Goal: Information Seeking & Learning: Learn about a topic

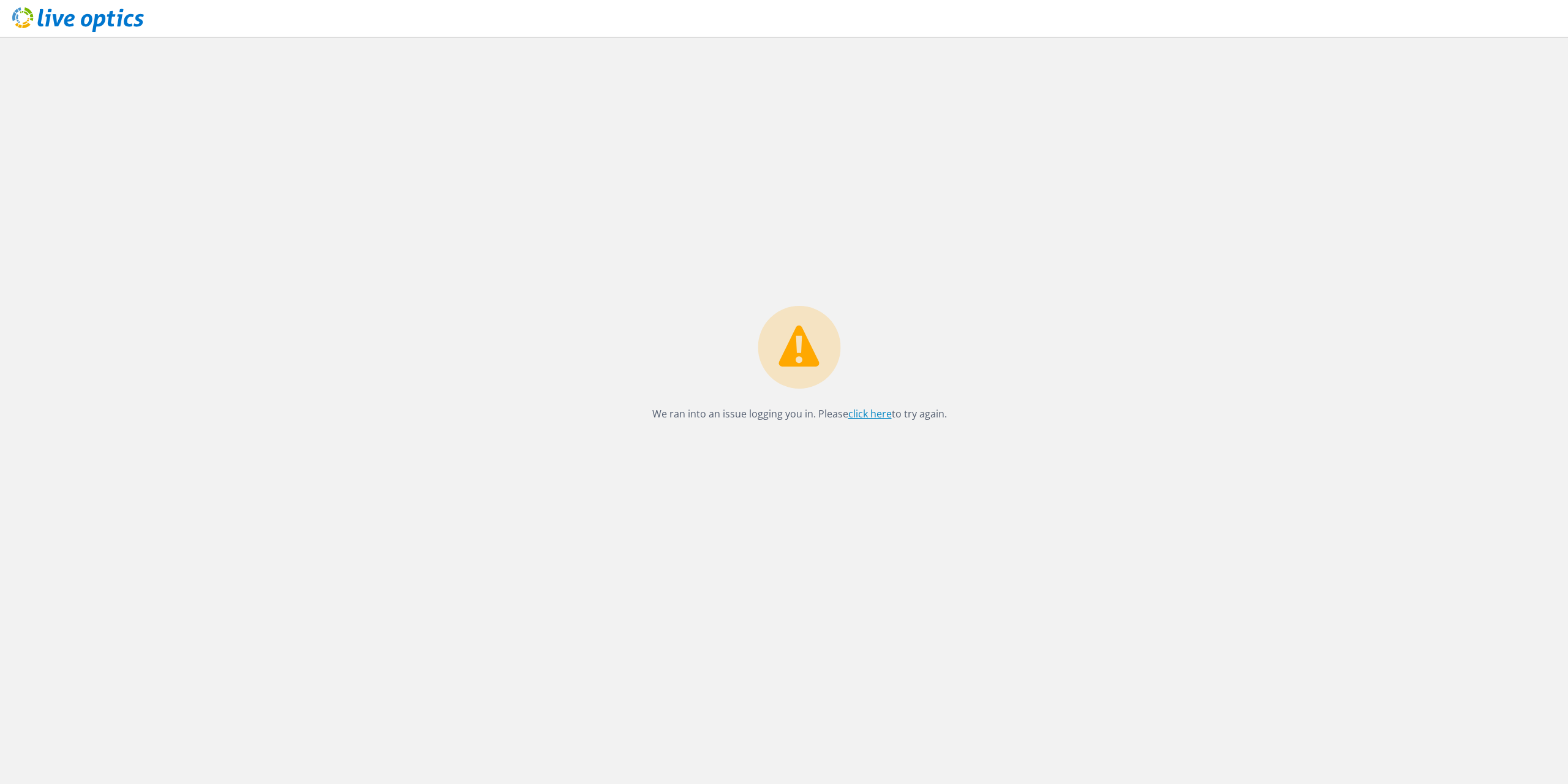
click at [876, 417] on link "click here" at bounding box center [870, 413] width 44 height 14
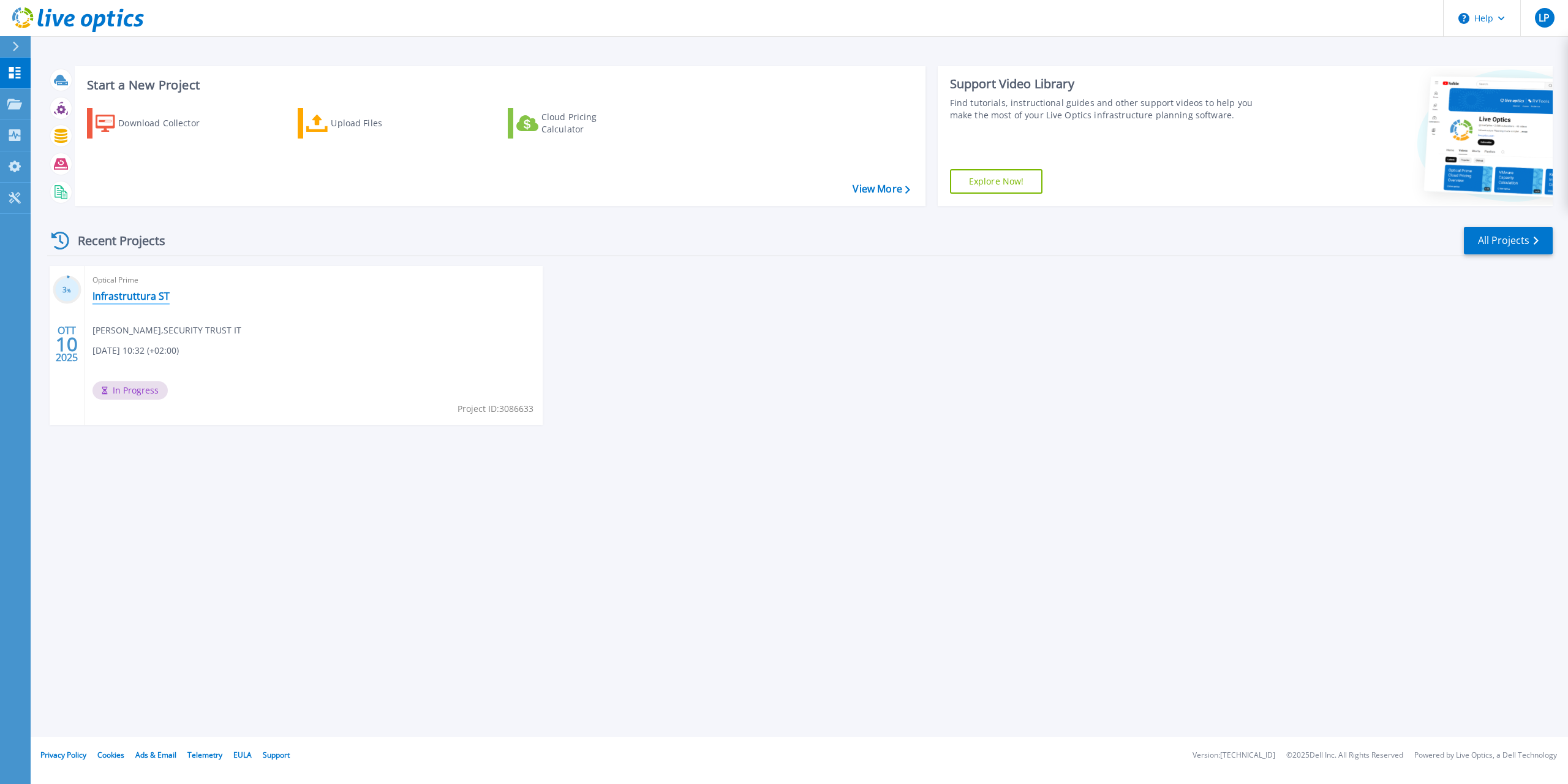
click at [119, 300] on link "Infrastruttura ST" at bounding box center [131, 296] width 77 height 12
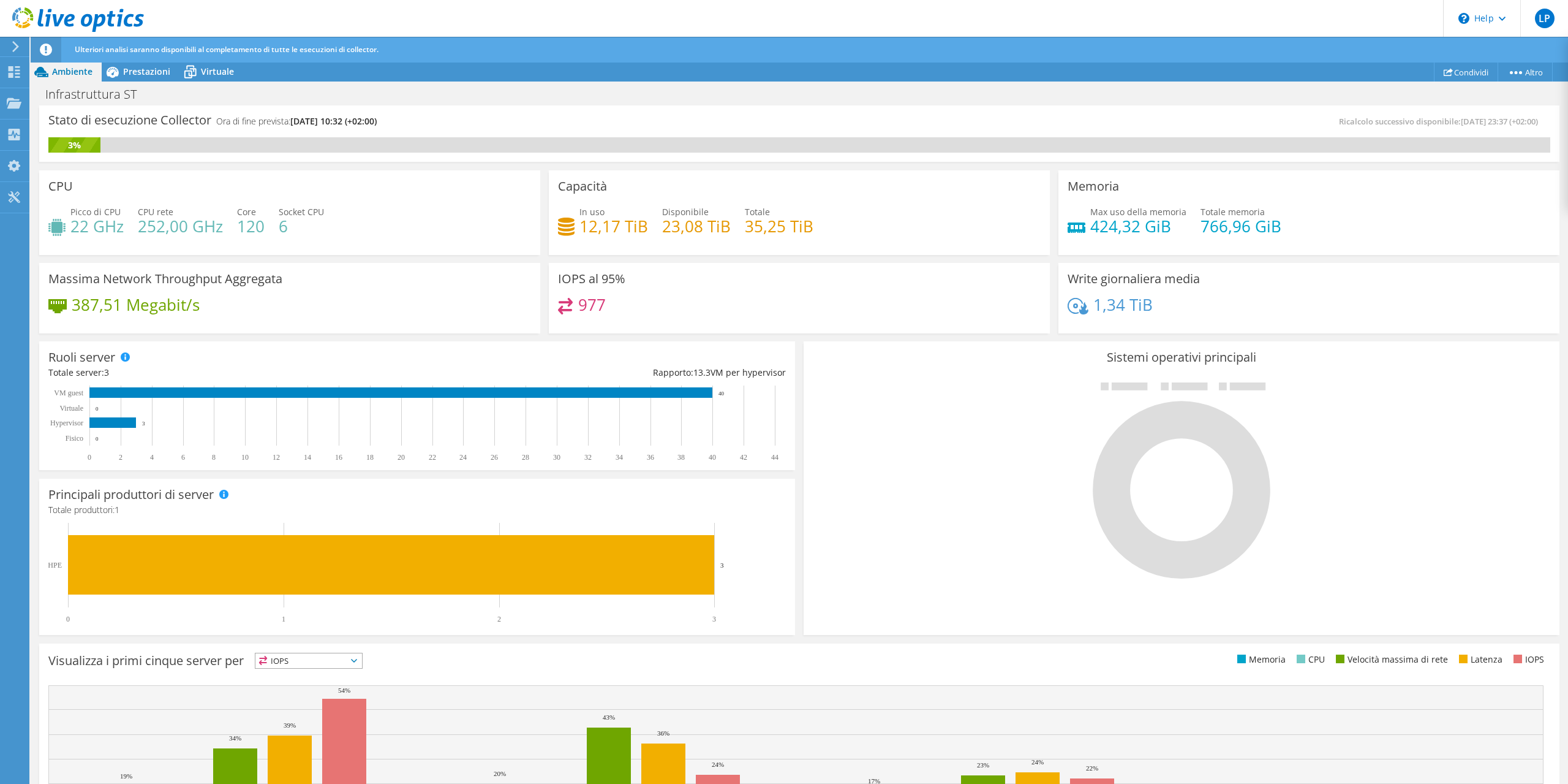
scroll to position [106, 0]
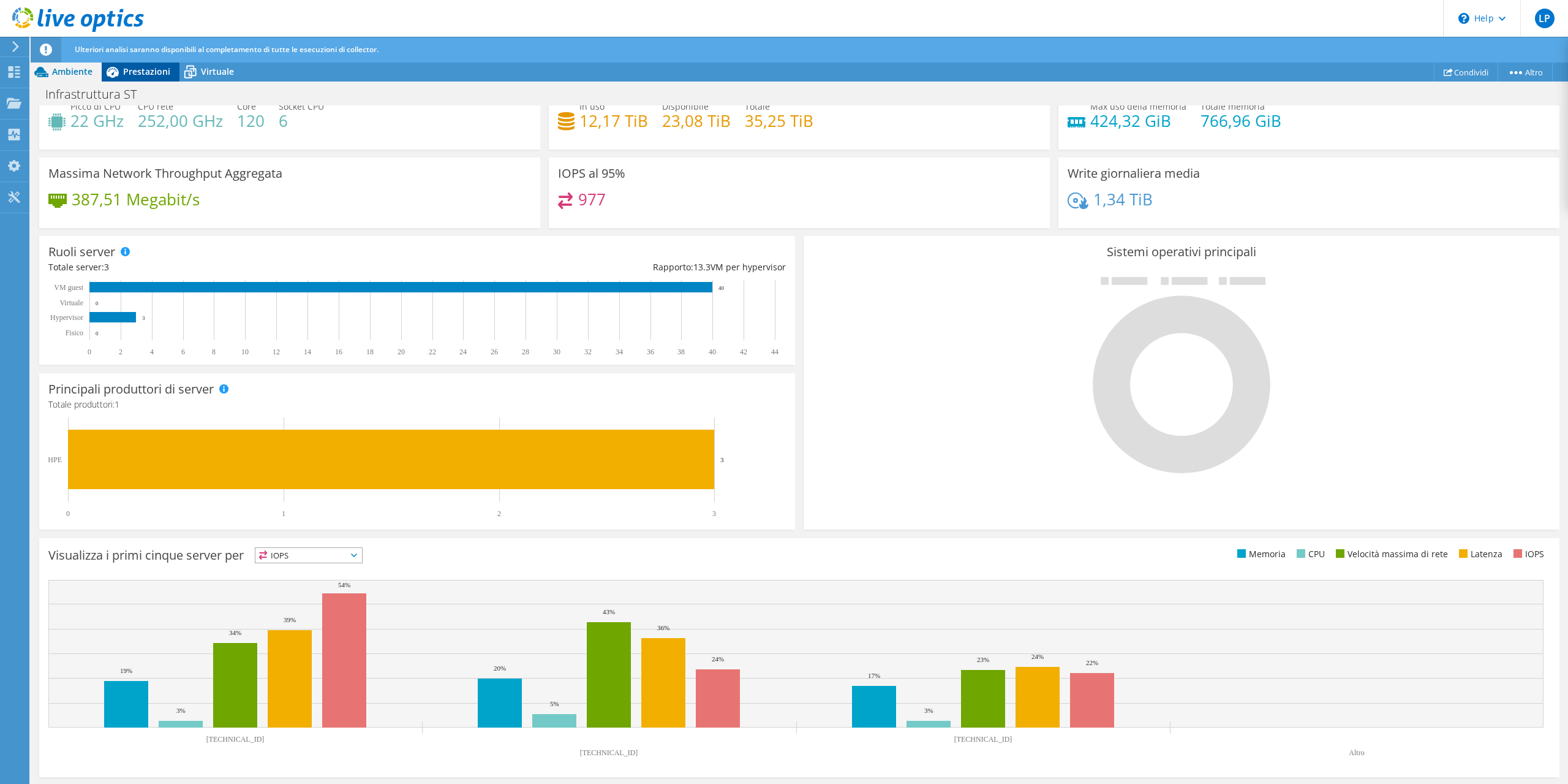
click at [129, 69] on span "Prestazioni" at bounding box center [146, 71] width 47 height 12
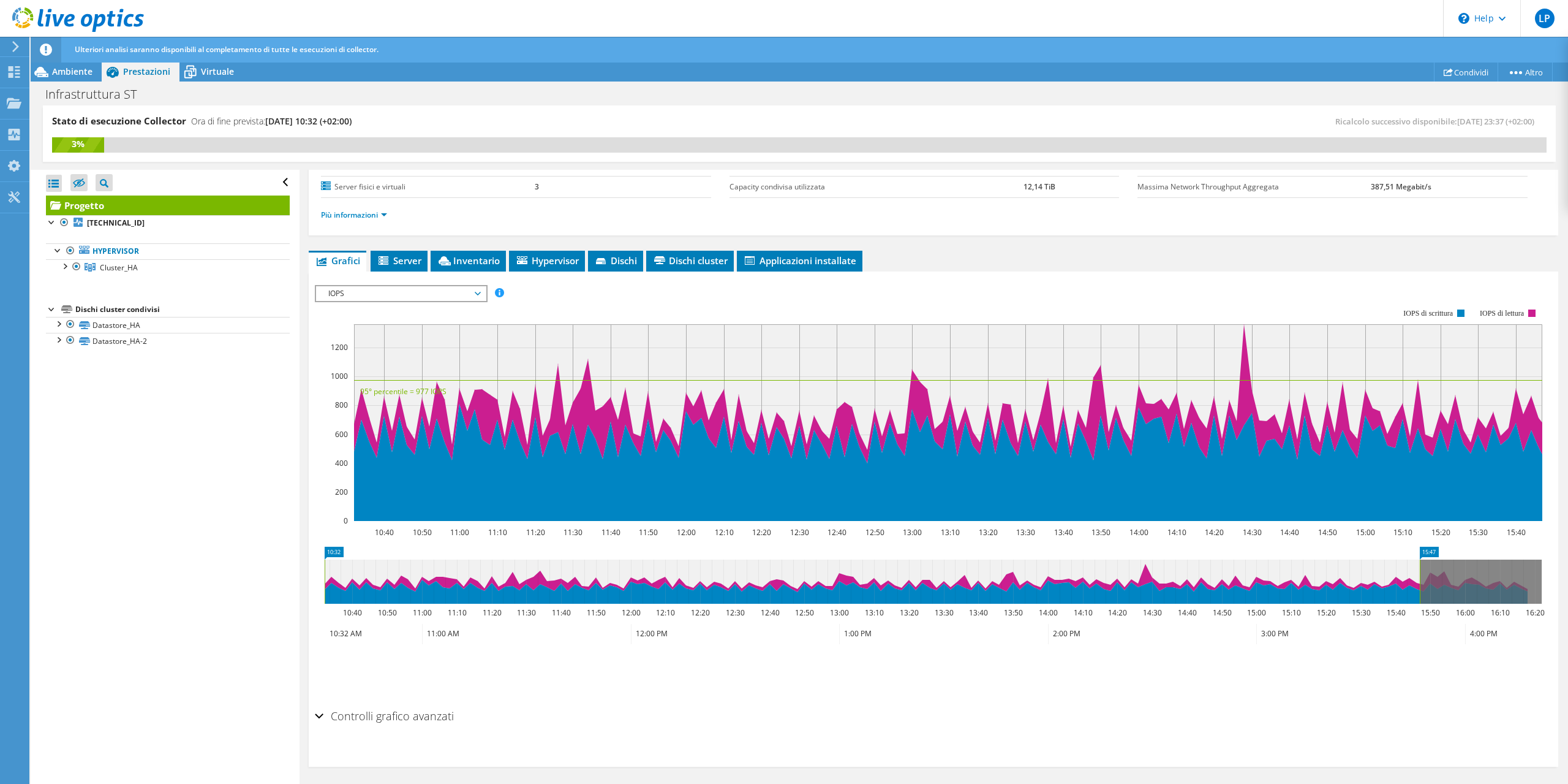
scroll to position [0, 0]
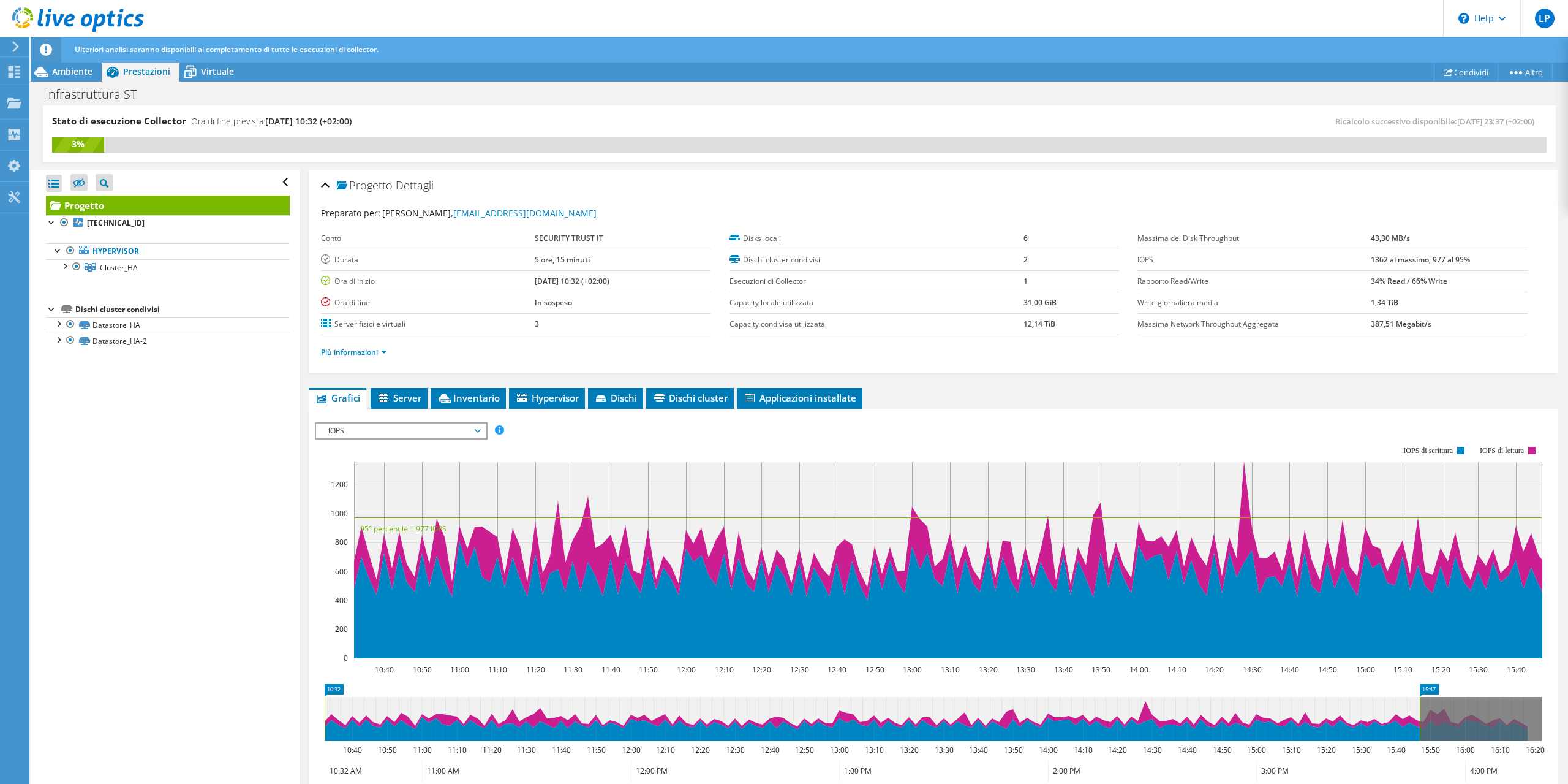
click at [478, 431] on span "IOPS" at bounding box center [400, 431] width 157 height 15
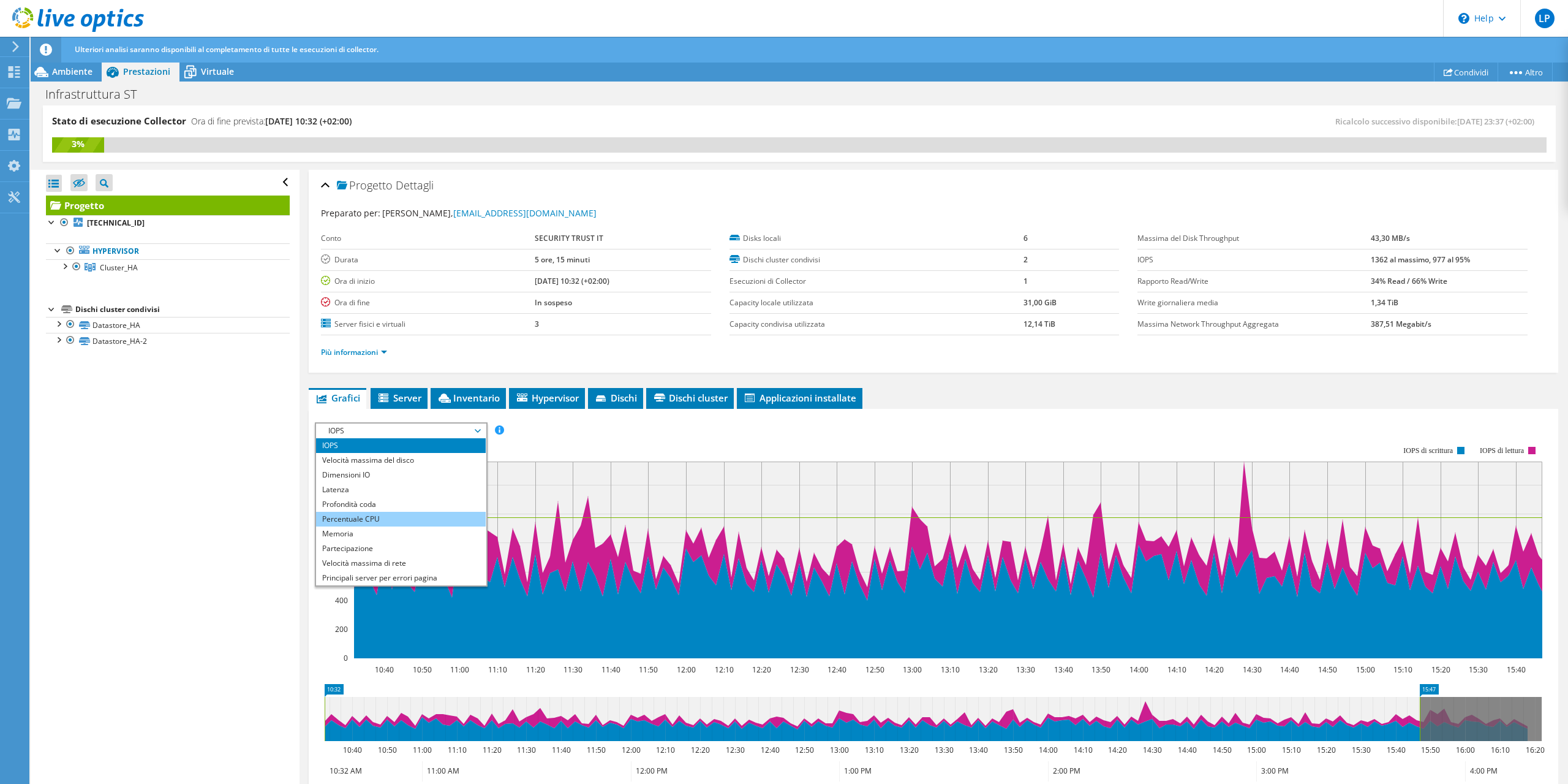
click at [347, 519] on li "Percentuale CPU" at bounding box center [401, 519] width 170 height 15
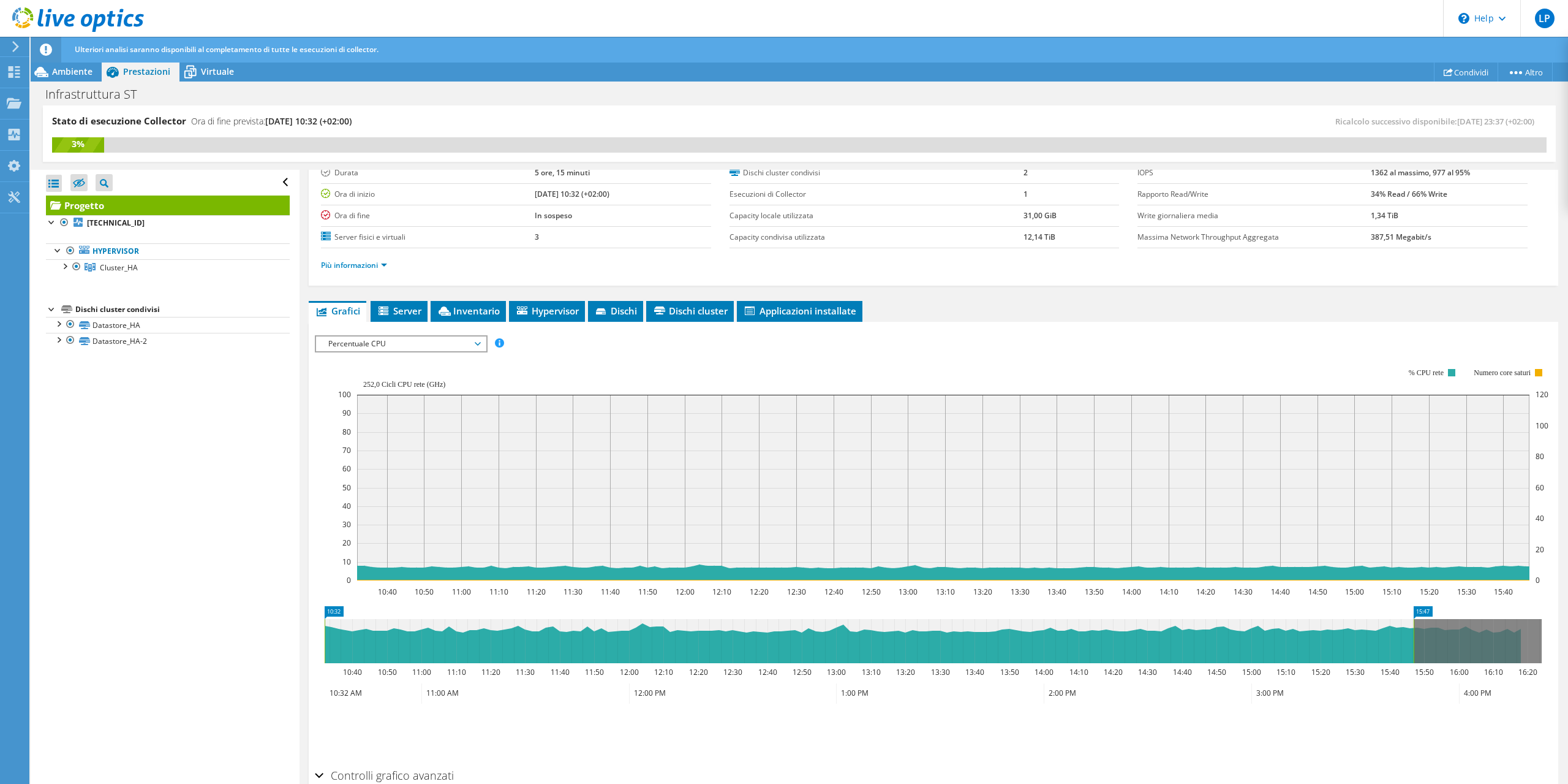
scroll to position [146, 0]
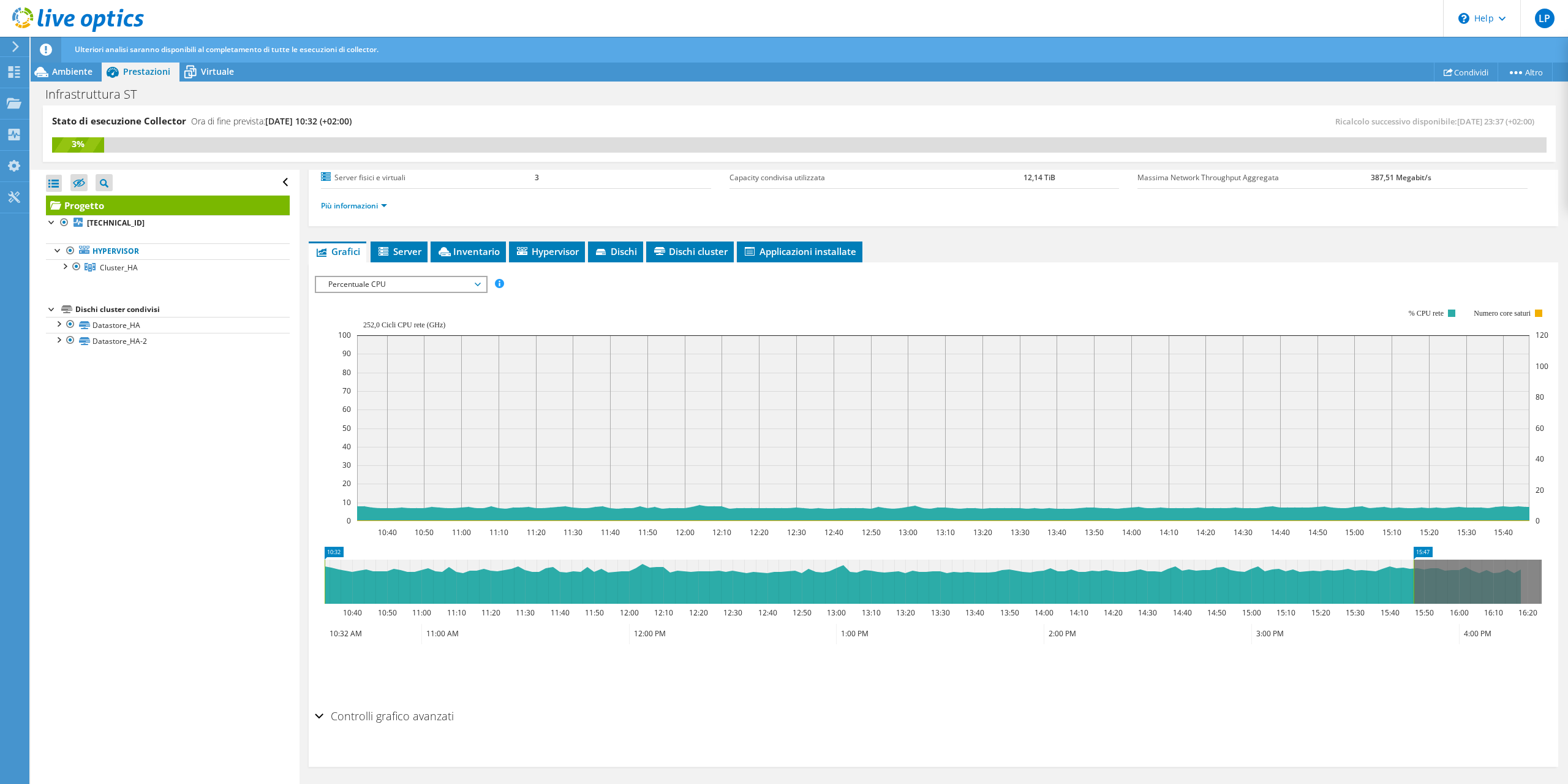
click at [434, 277] on span "Percentuale CPU" at bounding box center [400, 285] width 157 height 15
click at [365, 382] on li "Memoria" at bounding box center [401, 387] width 170 height 15
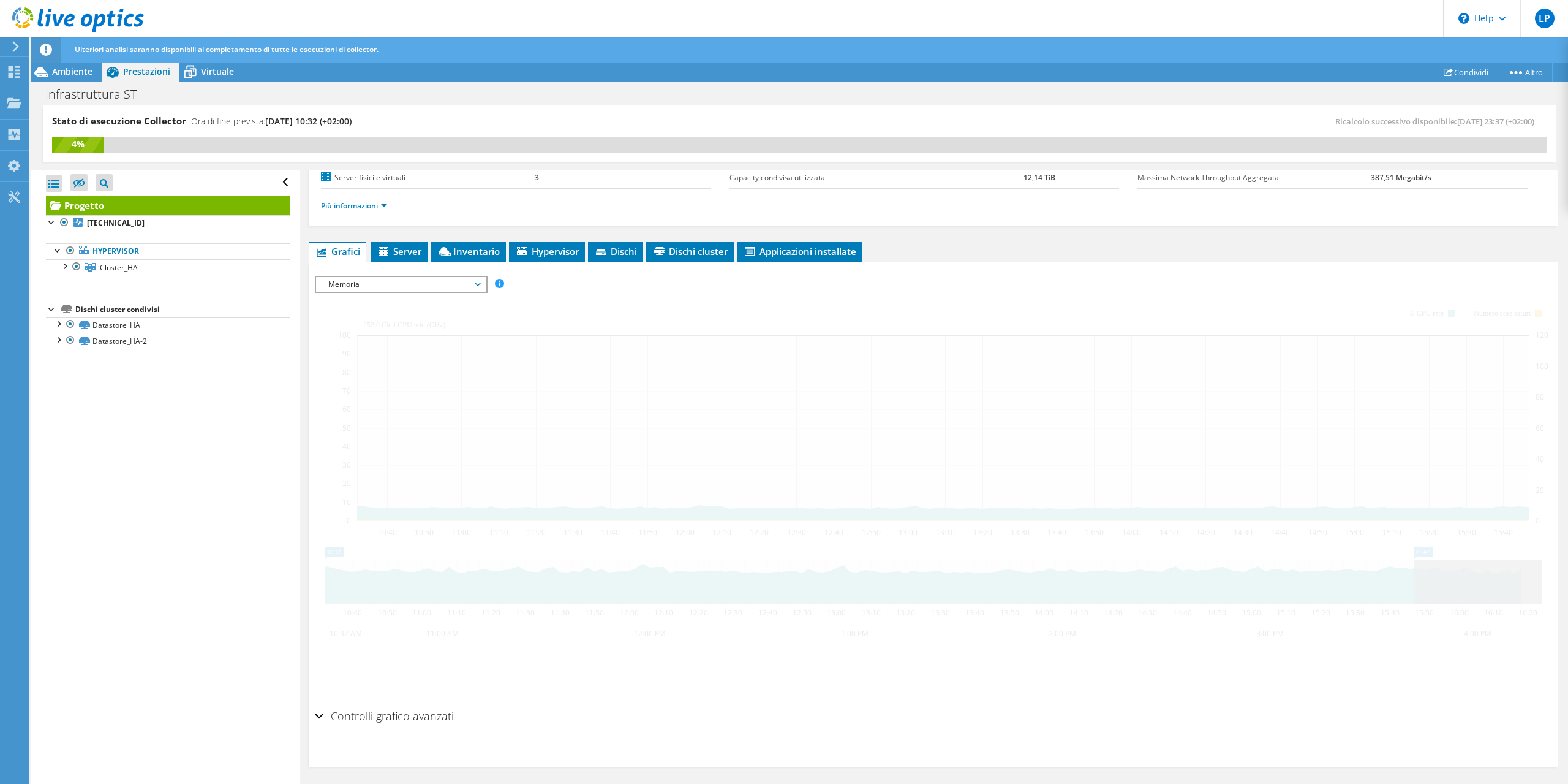
scroll to position [68, 0]
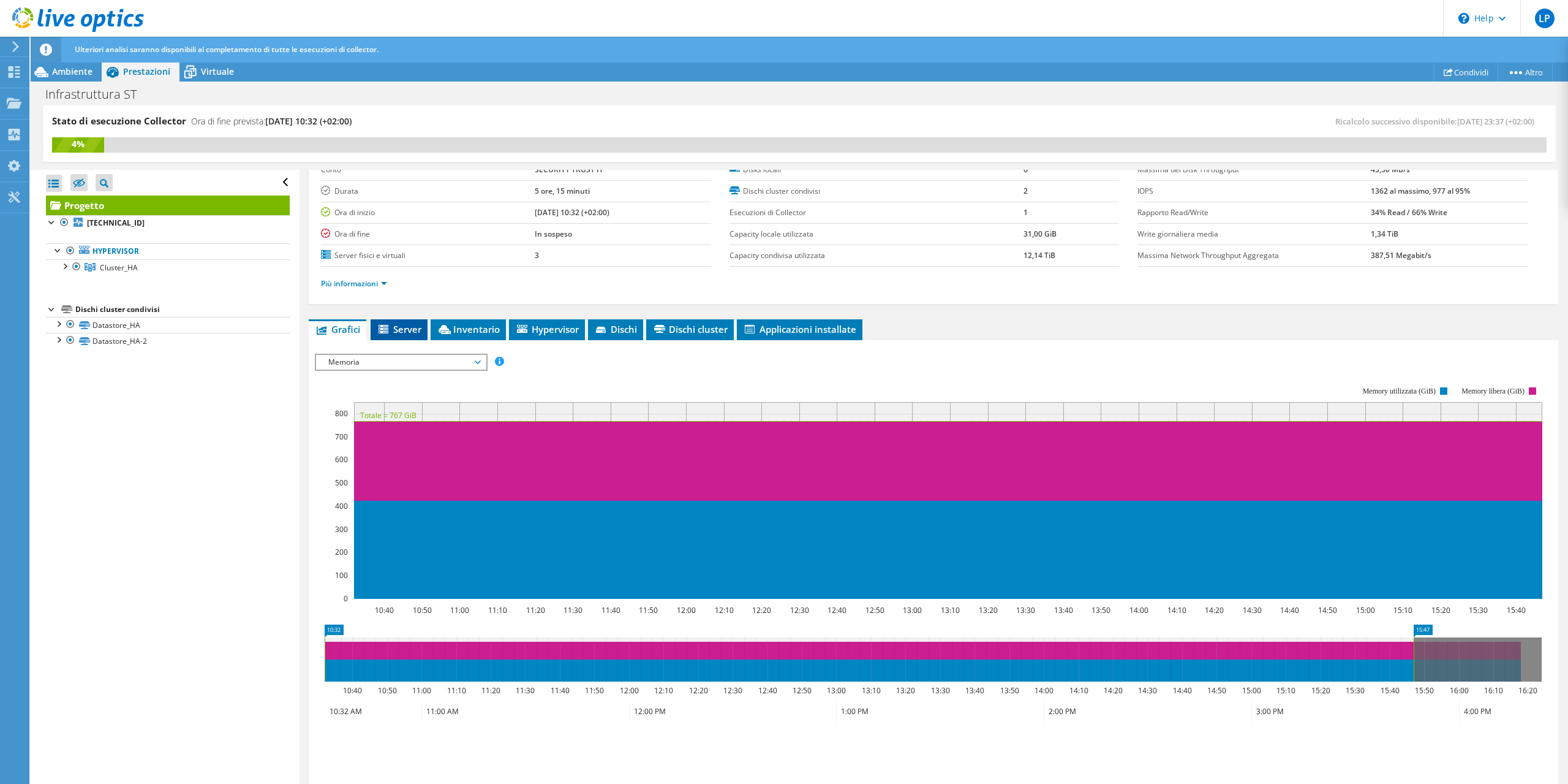
click at [409, 323] on span "Server" at bounding box center [398, 328] width 45 height 12
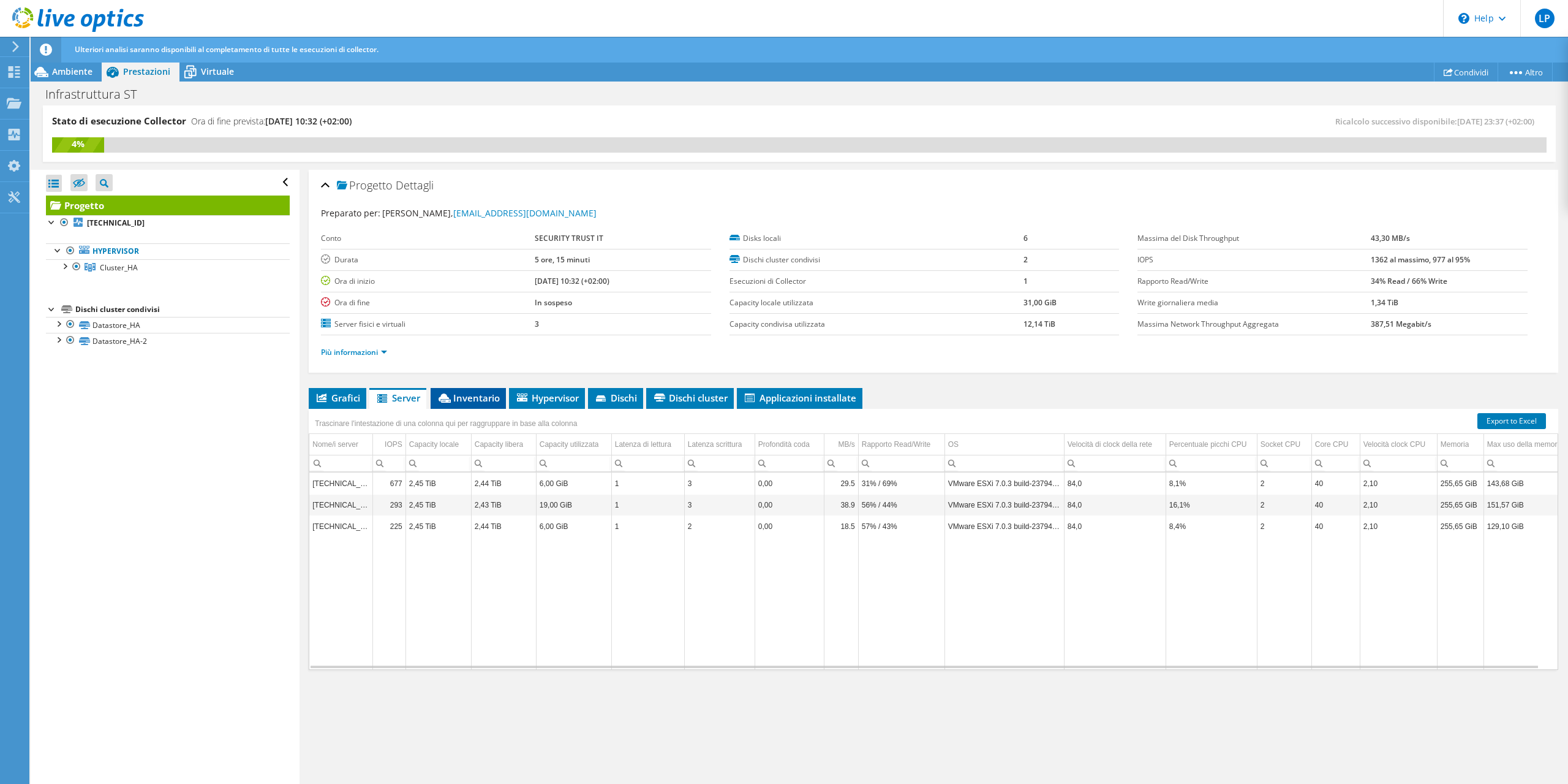
click at [464, 393] on span "Inventario" at bounding box center [467, 397] width 63 height 12
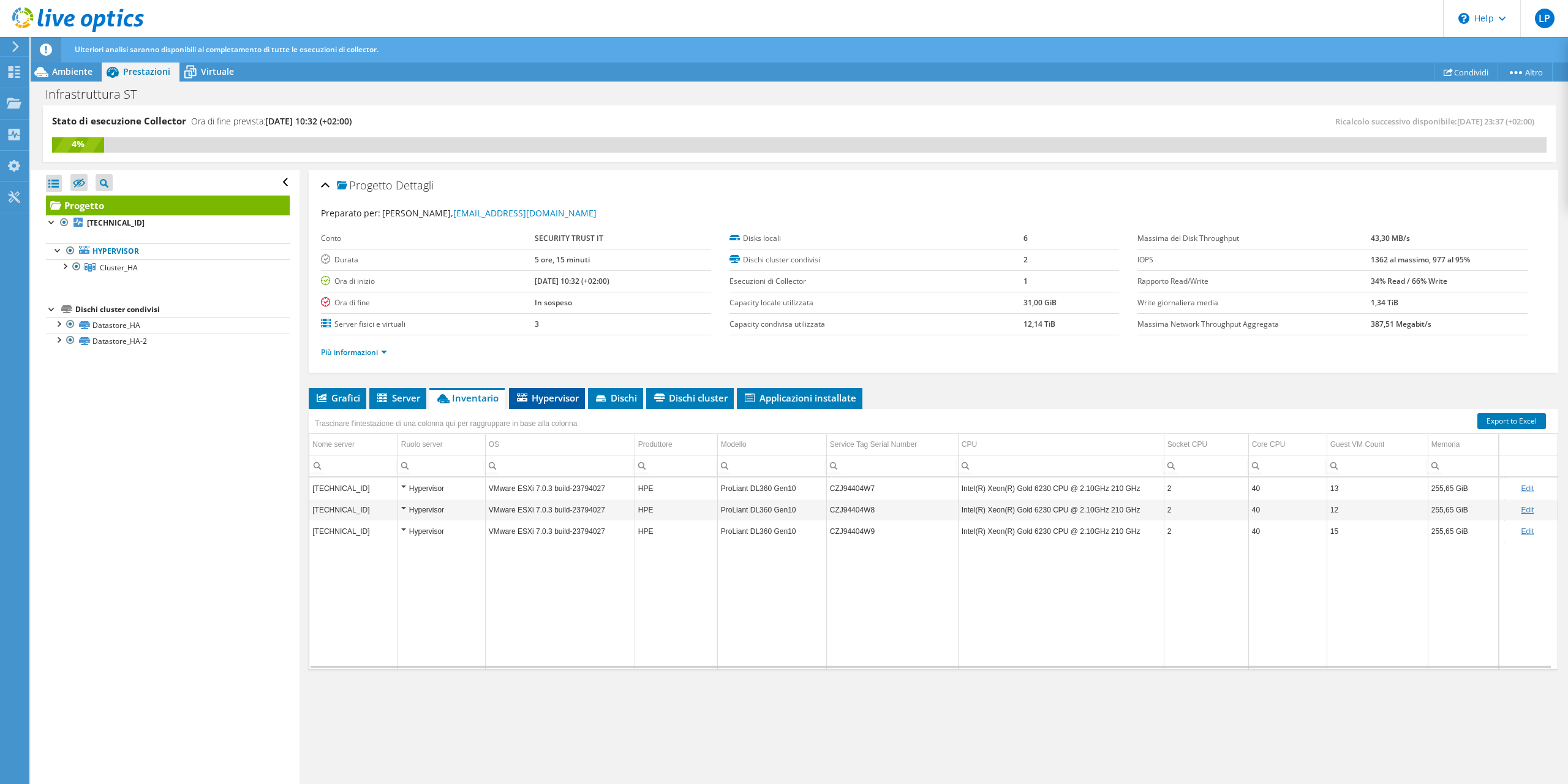
click at [554, 399] on span "Hypervisor" at bounding box center [547, 397] width 64 height 12
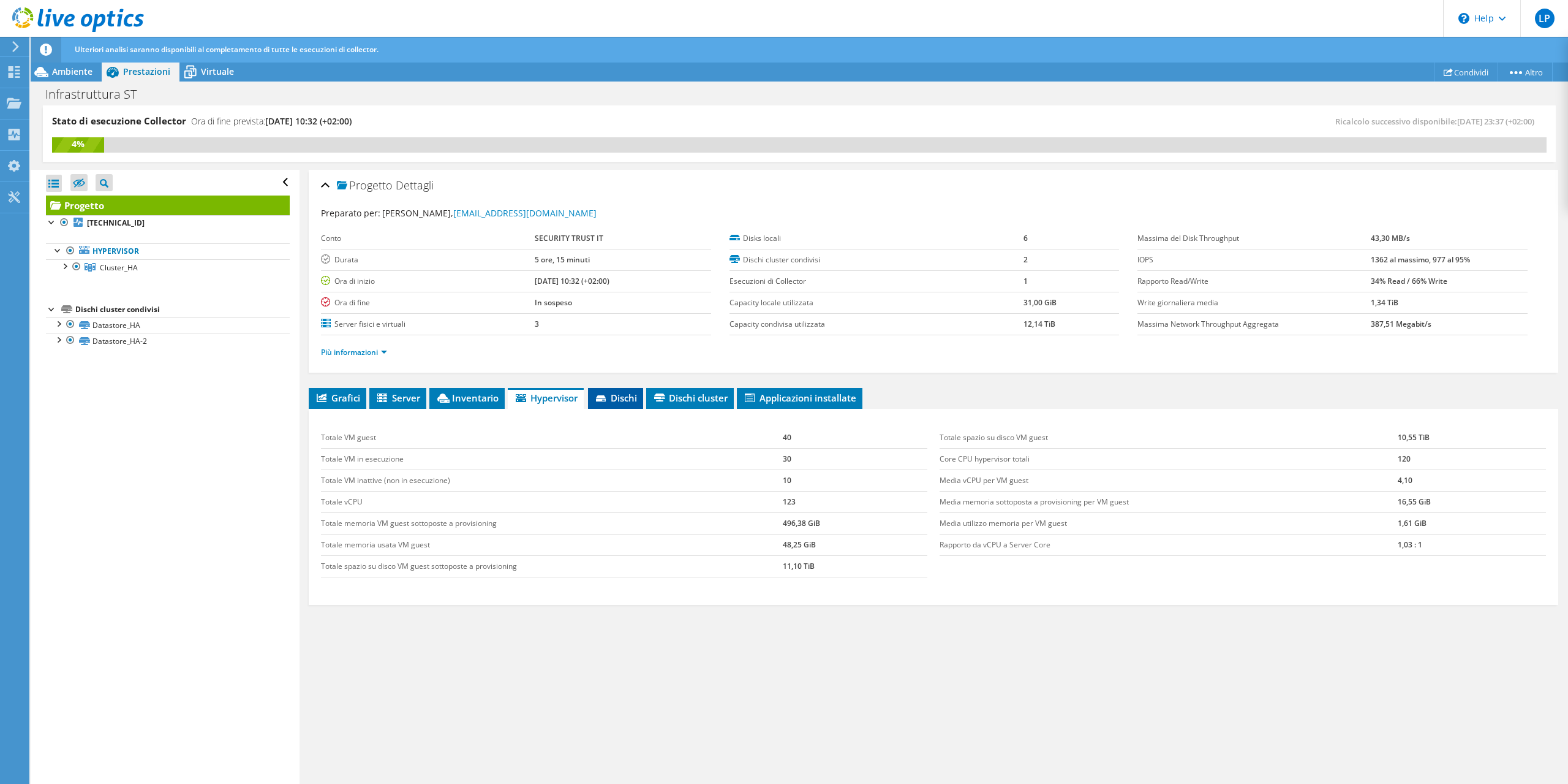
click at [605, 399] on icon at bounding box center [601, 398] width 10 height 6
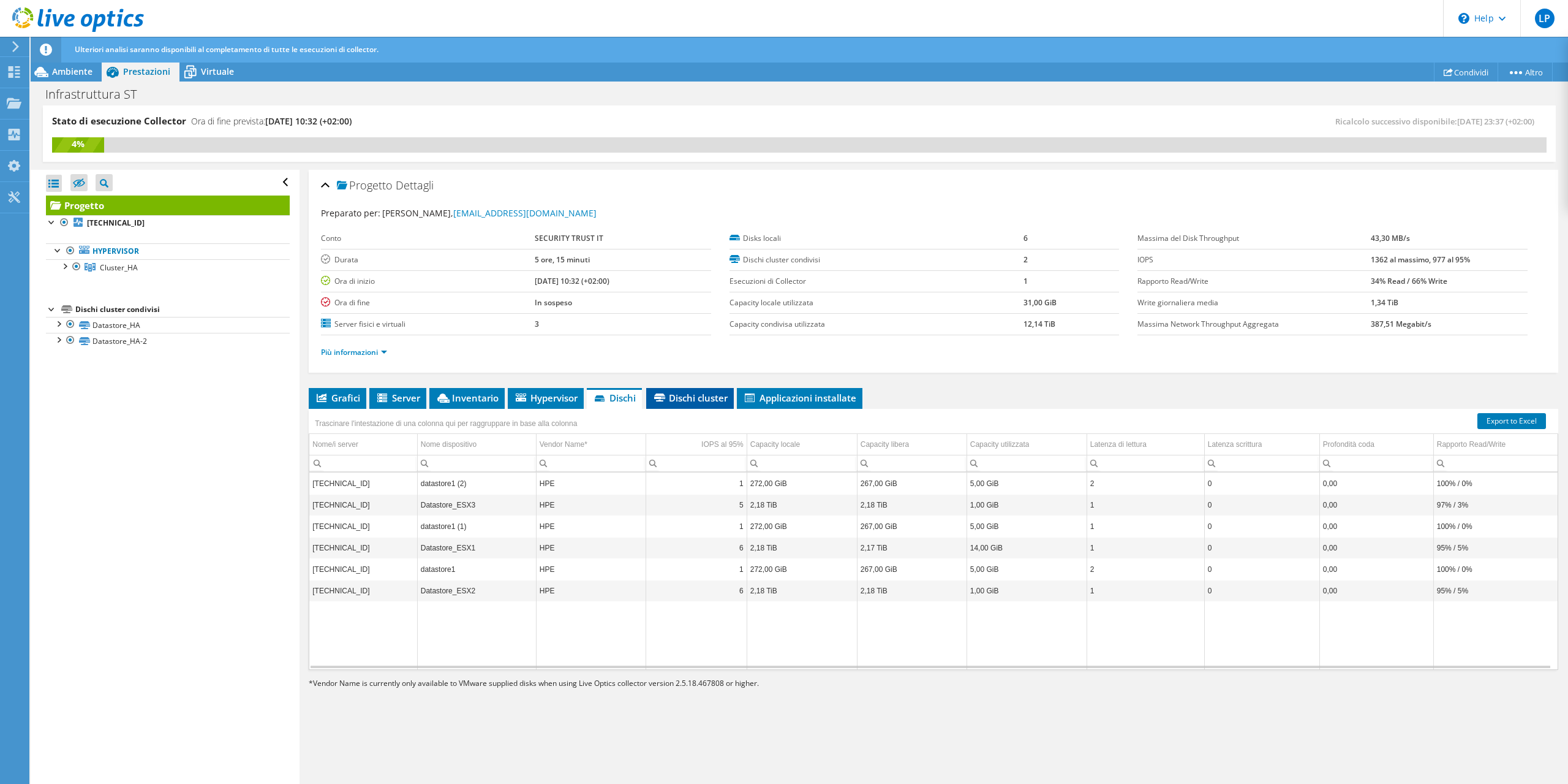
click at [681, 394] on span "Dischi cluster" at bounding box center [690, 397] width 75 height 12
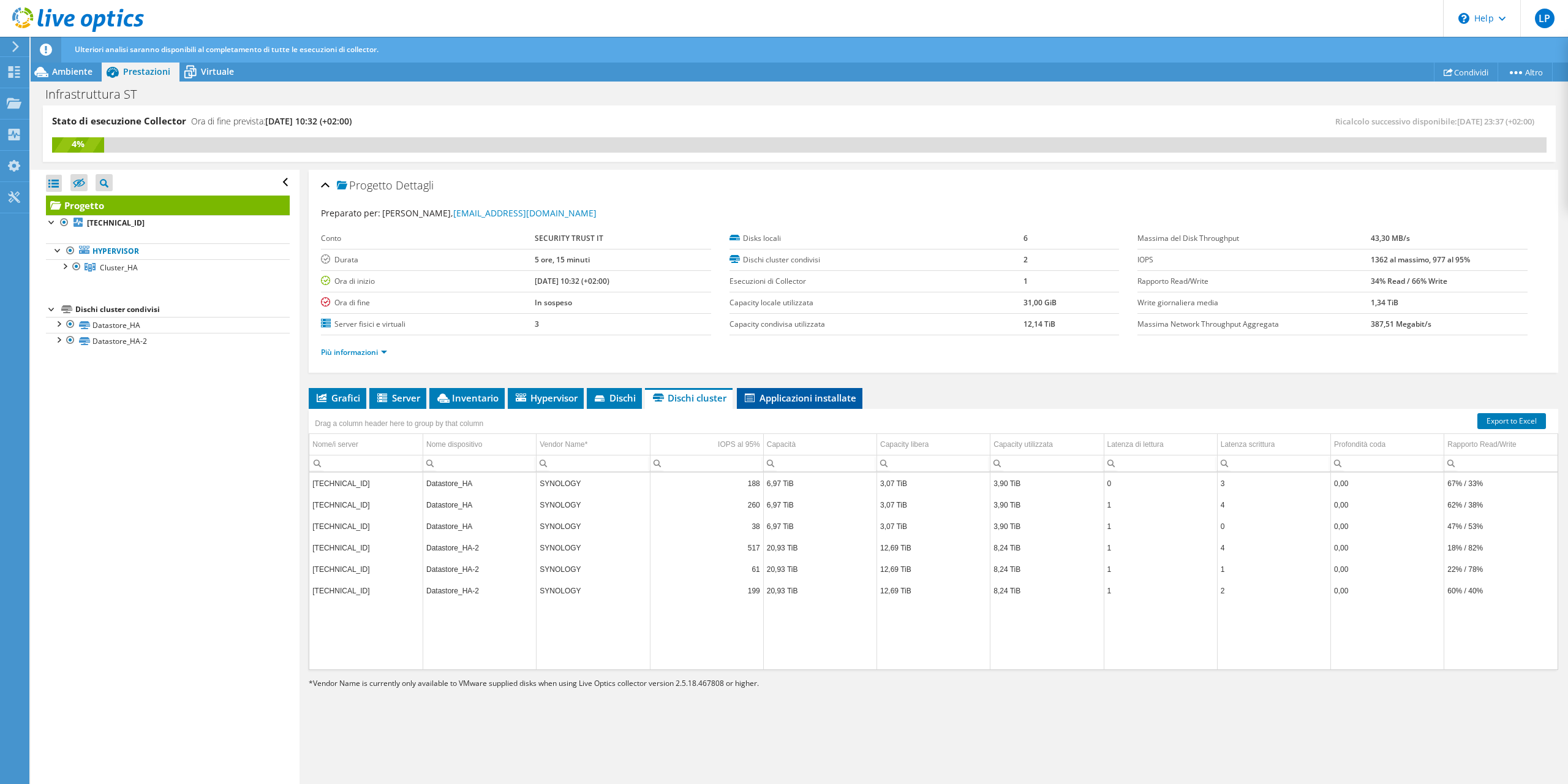
click at [774, 392] on span "Applicazioni installate" at bounding box center [799, 397] width 114 height 12
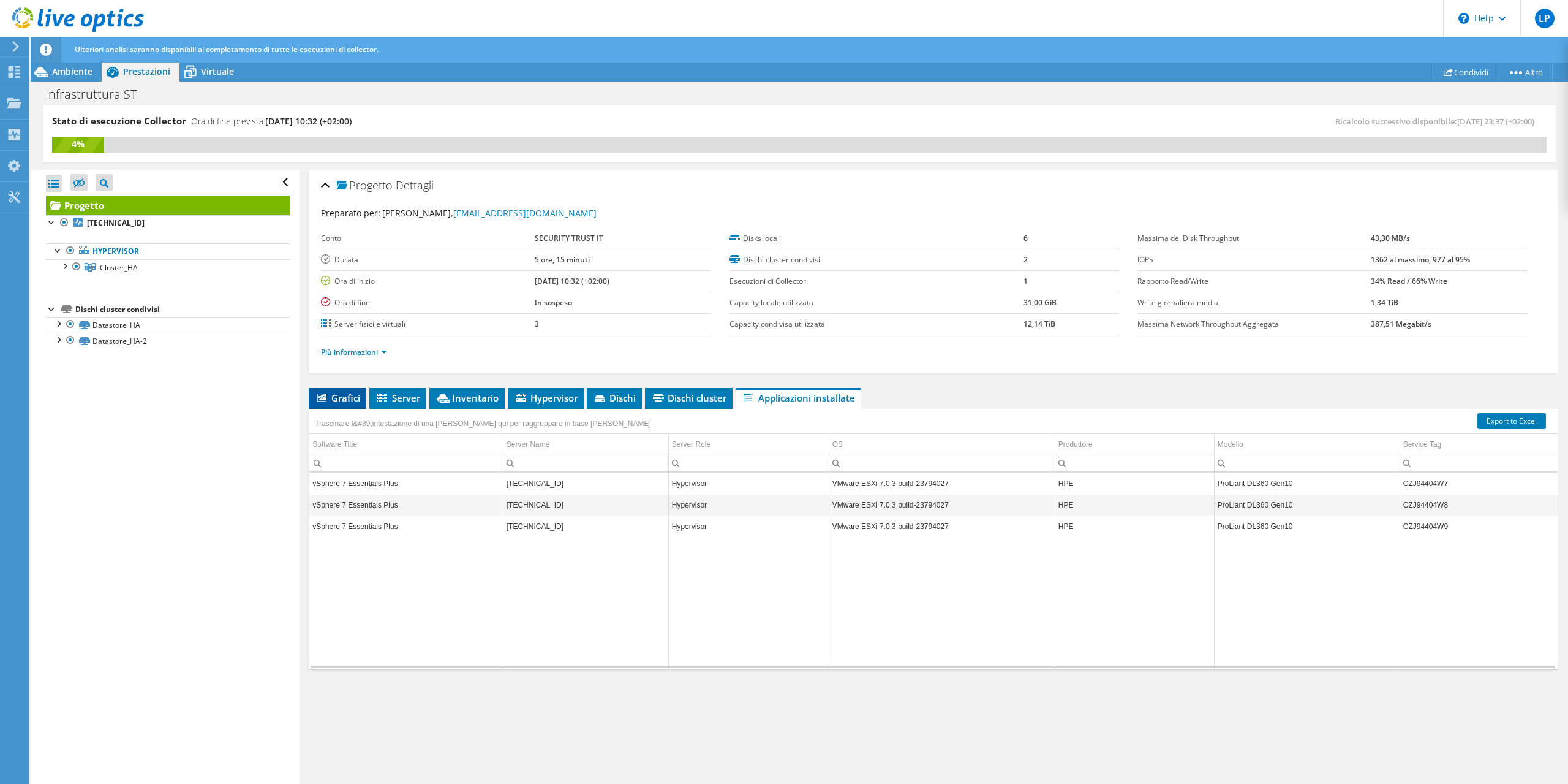
click at [346, 404] on li "Grafici" at bounding box center [337, 398] width 57 height 21
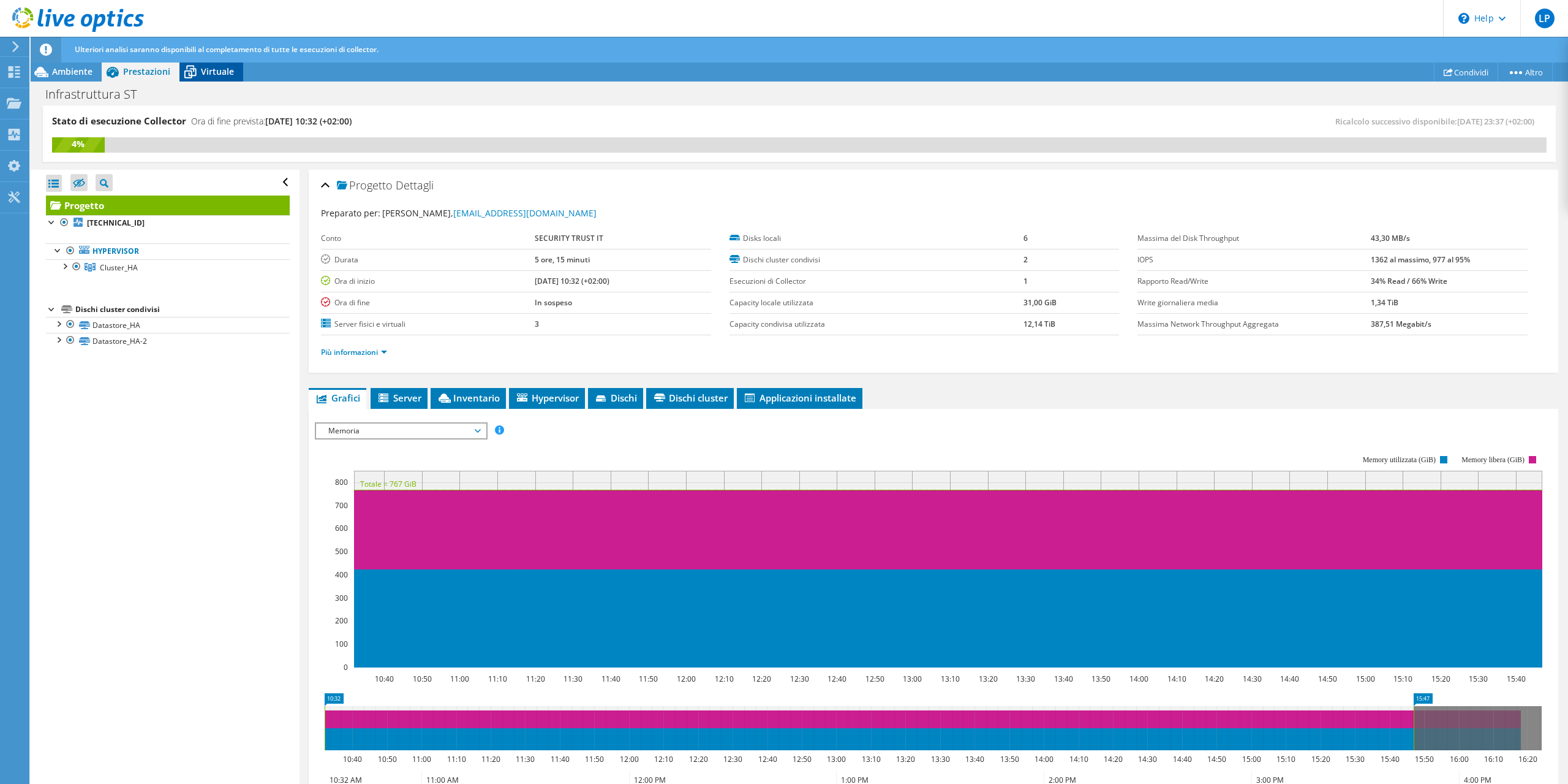
click at [206, 80] on div "Virtuale" at bounding box center [211, 72] width 64 height 20
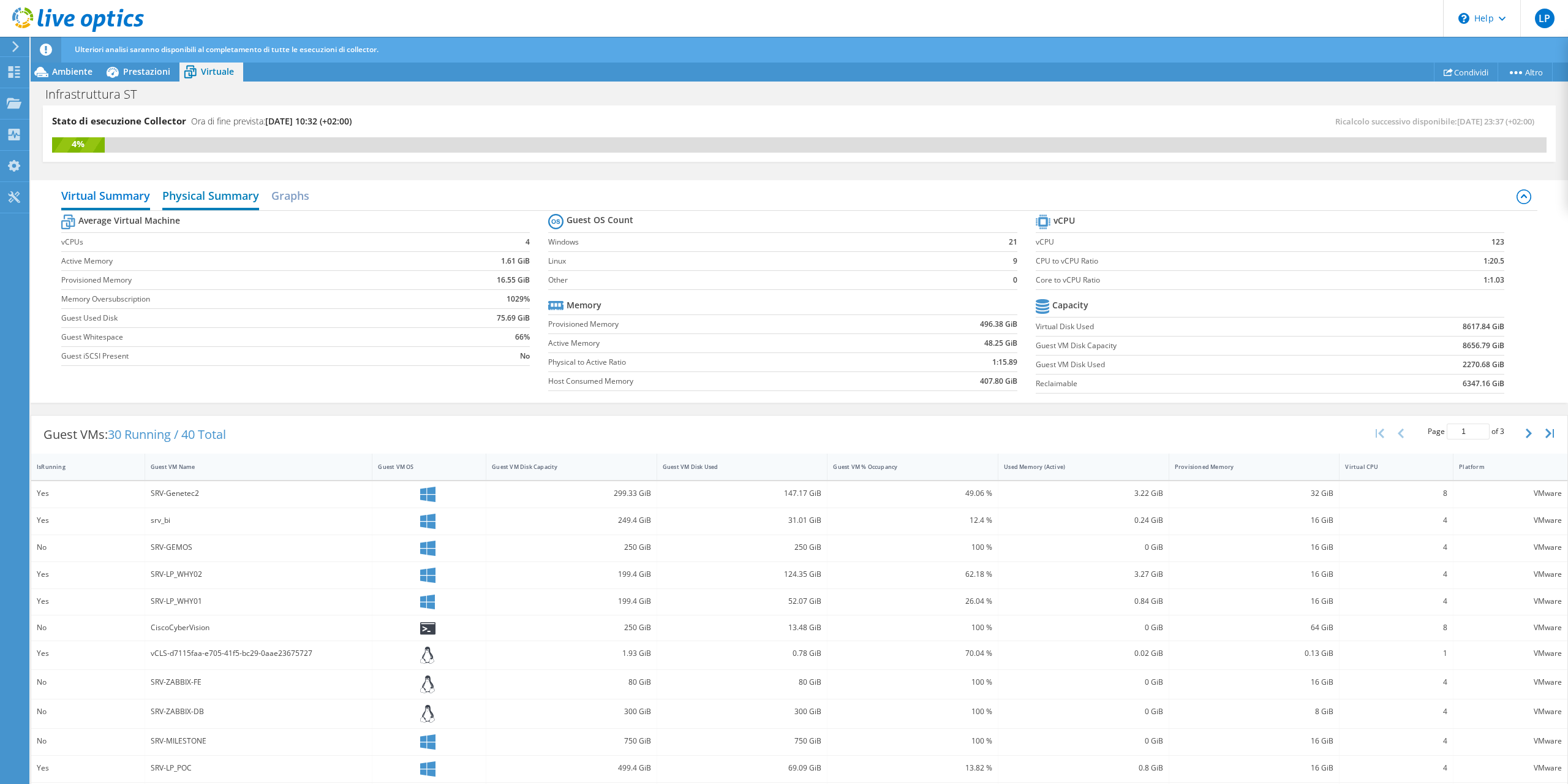
click at [193, 195] on h2 "Physical Summary" at bounding box center [211, 196] width 96 height 27
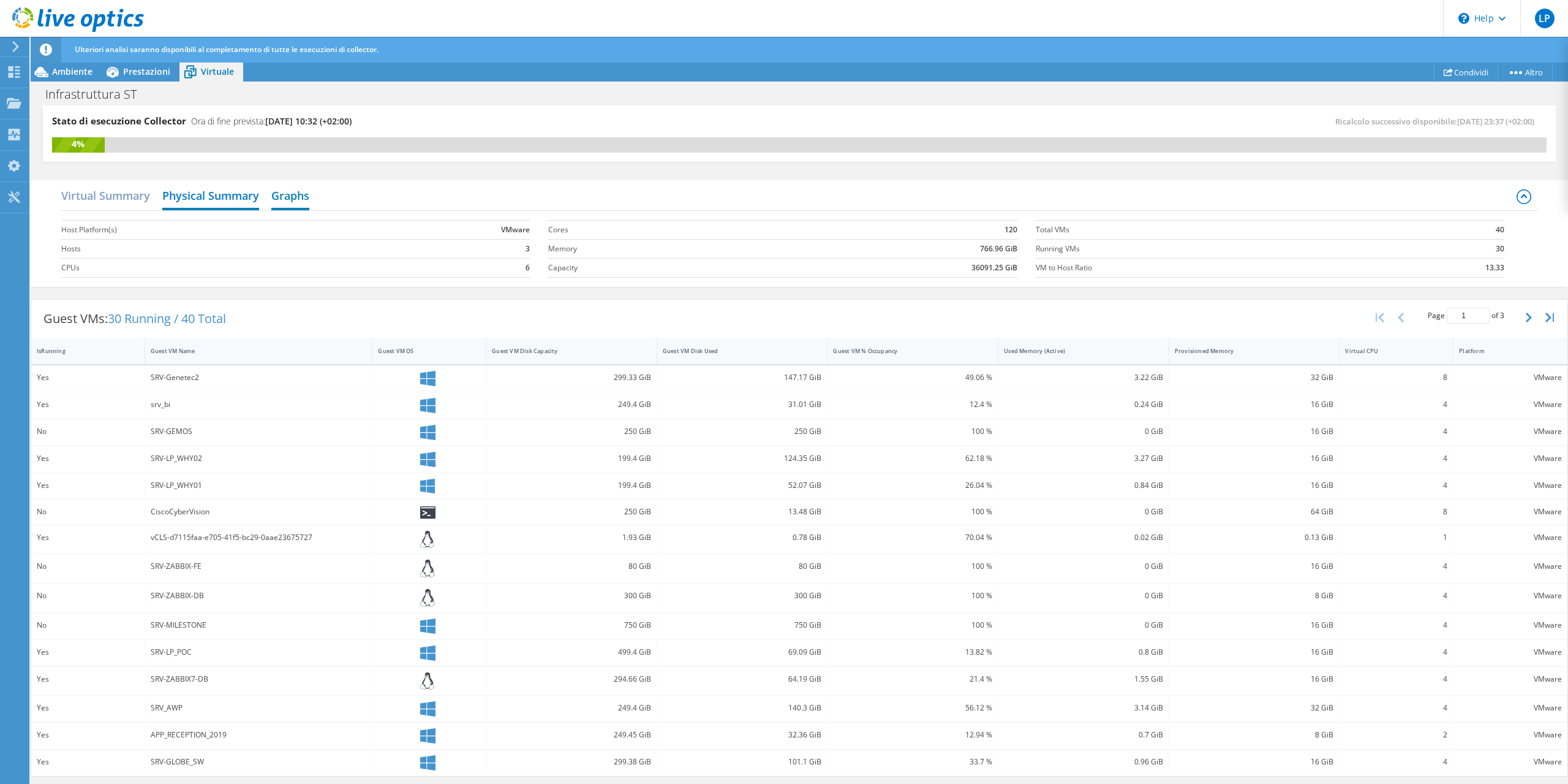
click at [307, 199] on h2 "Graphs" at bounding box center [291, 196] width 38 height 27
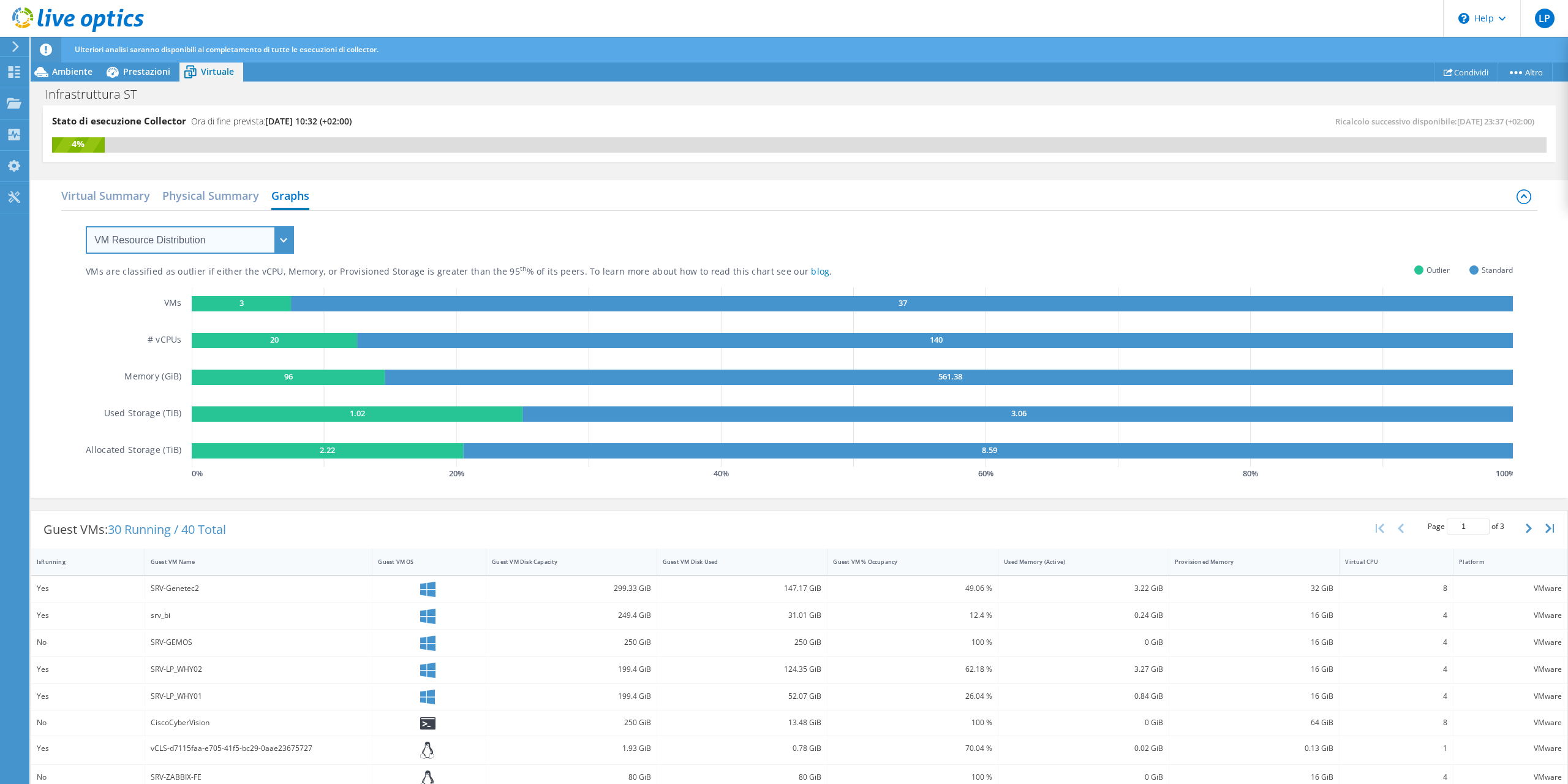
click at [85, 226] on select "VM Resource Distribution Provisioning Contrast Over Provisioning" at bounding box center [189, 240] width 208 height 27
click option "Provisioning Contrast" at bounding box center [0, 0] width 0 height 0
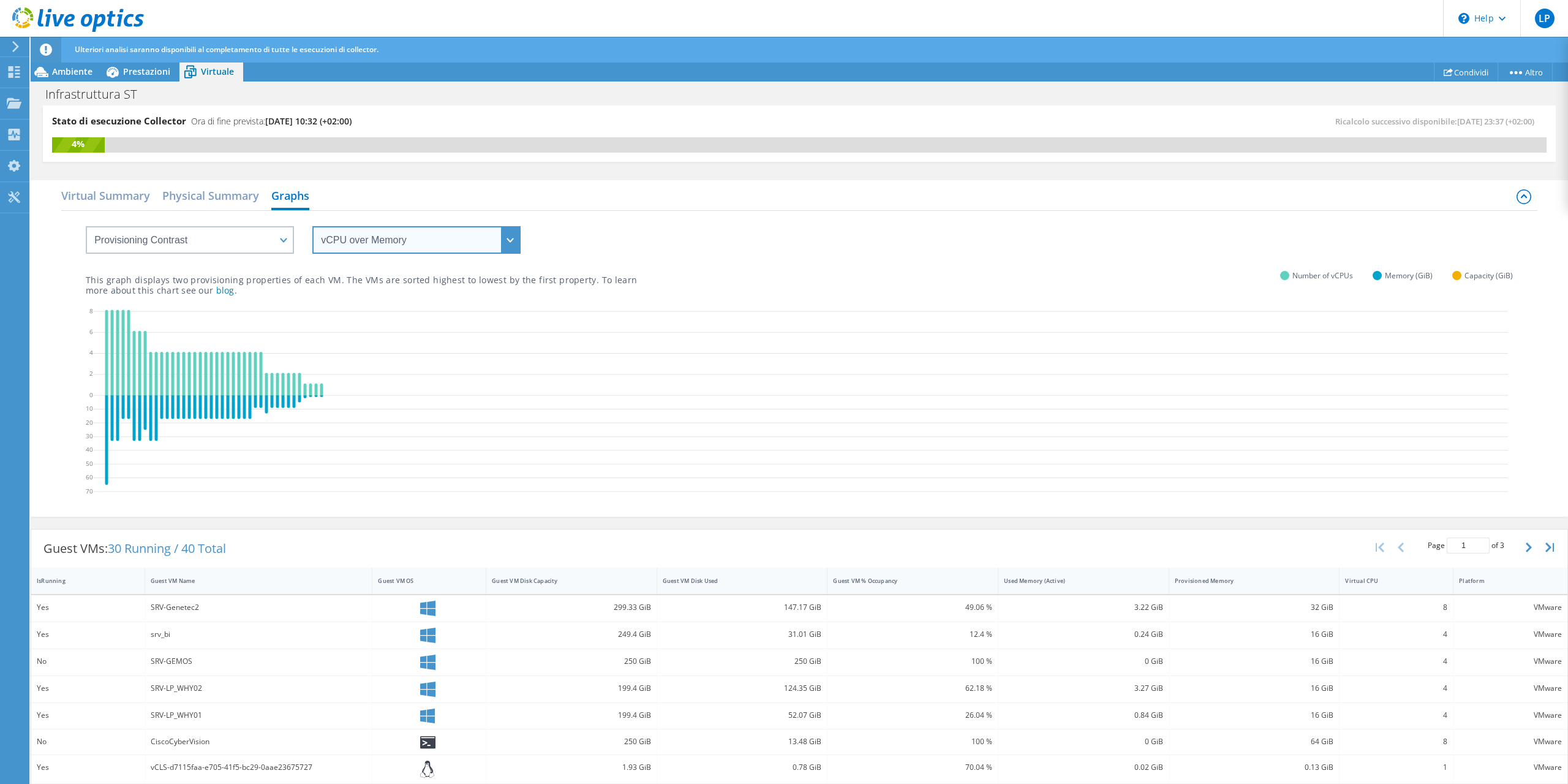
click at [313, 226] on select "vCPU over Memory vCPU over Capacity Memory over vCPU Memory over Capacity Capac…" at bounding box center [416, 240] width 208 height 27
click at [85, 226] on select "VM Resource Distribution Provisioning Contrast Over Provisioning" at bounding box center [189, 240] width 208 height 27
select select "VM Resource Distribution"
click option "VM Resource Distribution" at bounding box center [0, 0] width 0 height 0
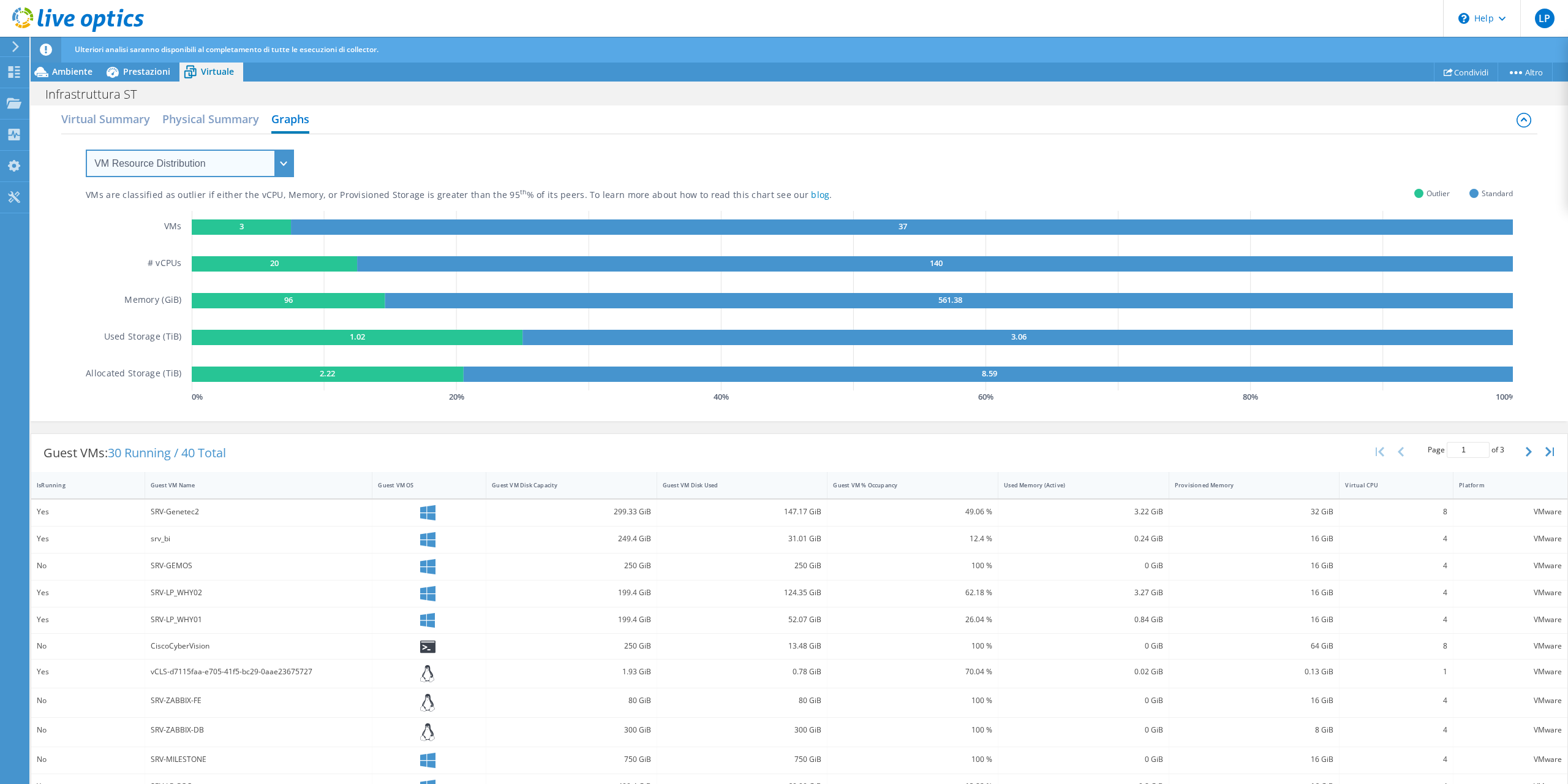
scroll to position [59, 0]
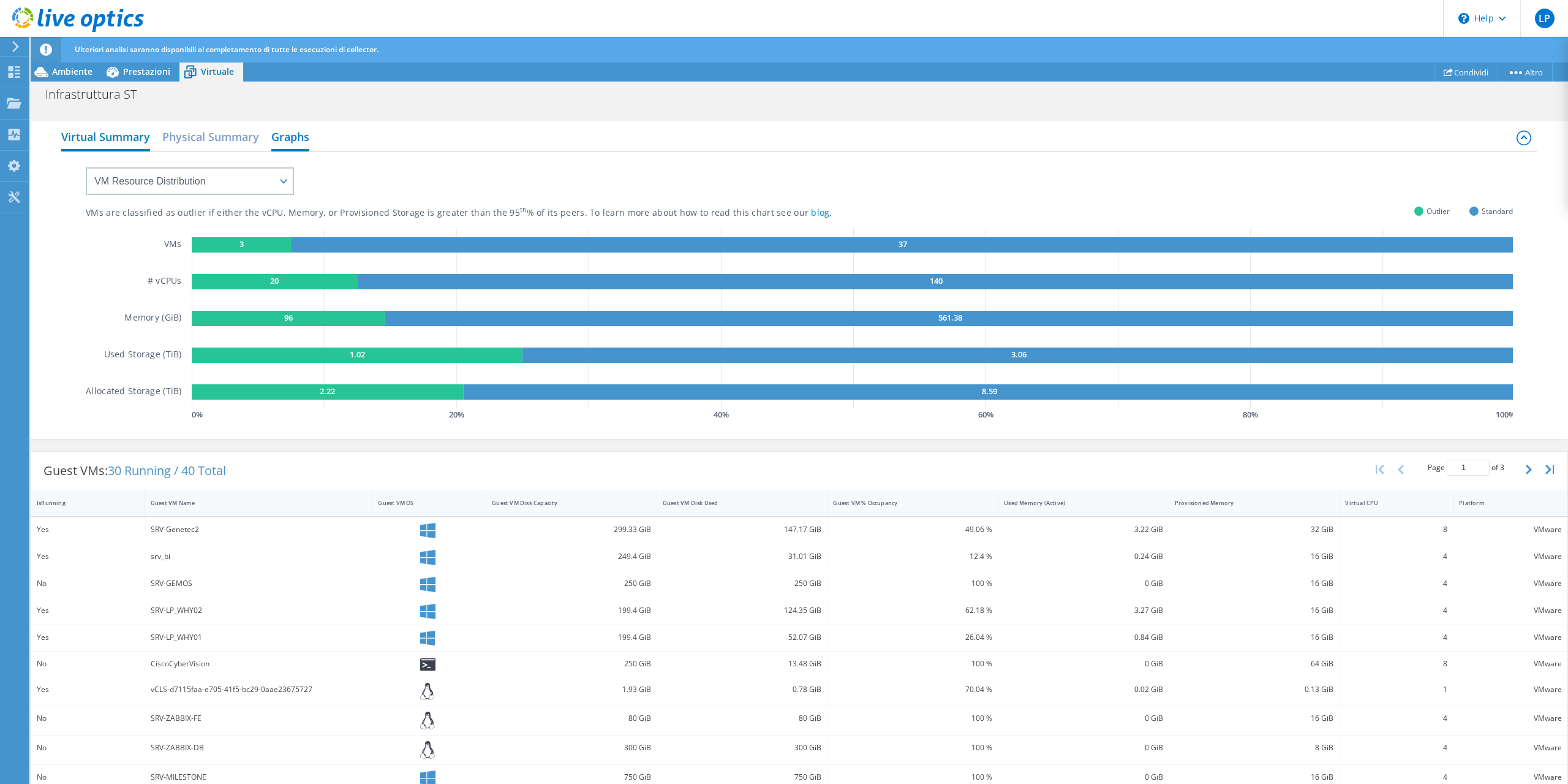
click at [105, 132] on h2 "Virtual Summary" at bounding box center [105, 138] width 89 height 27
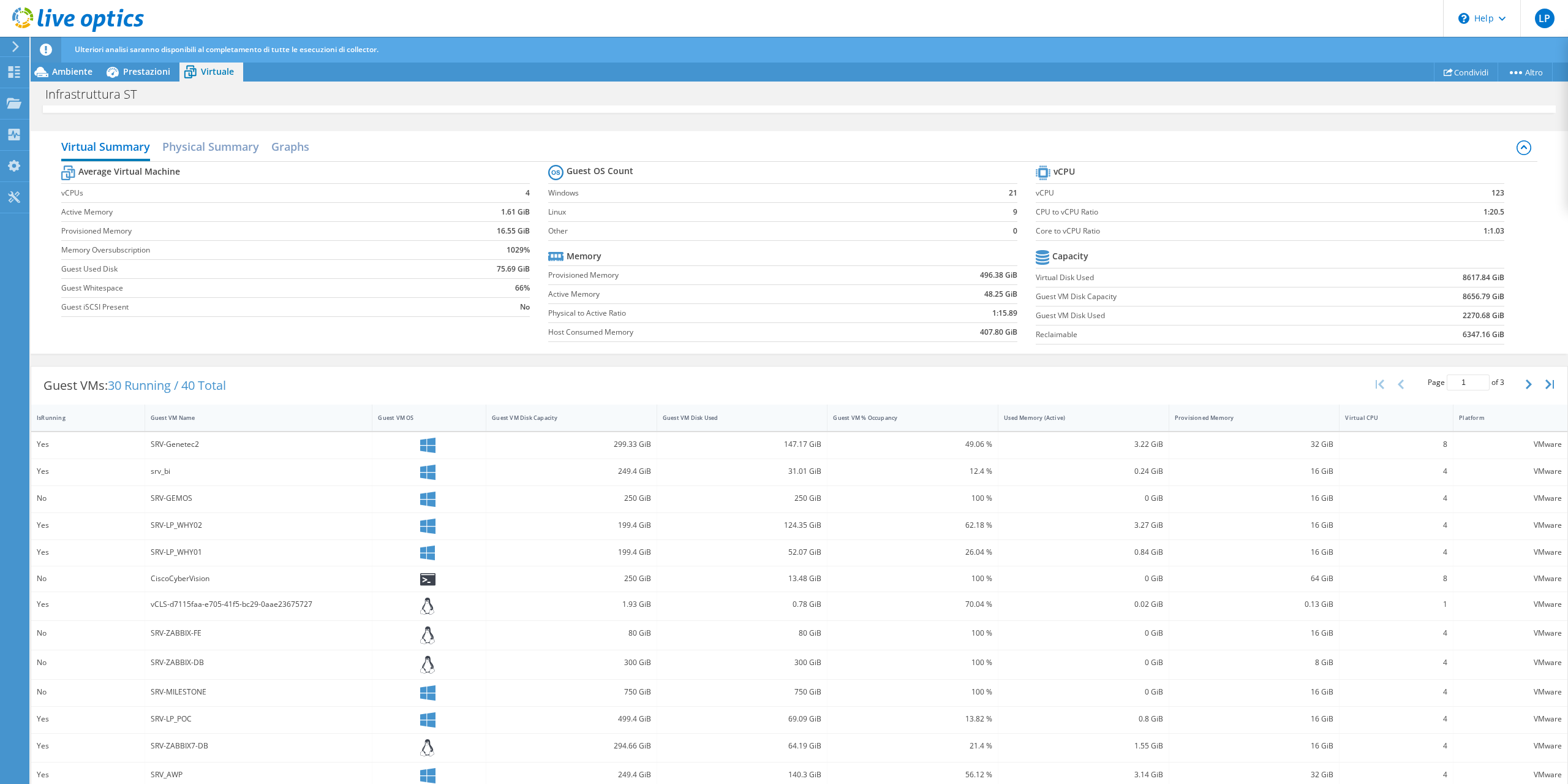
scroll to position [108, 0]
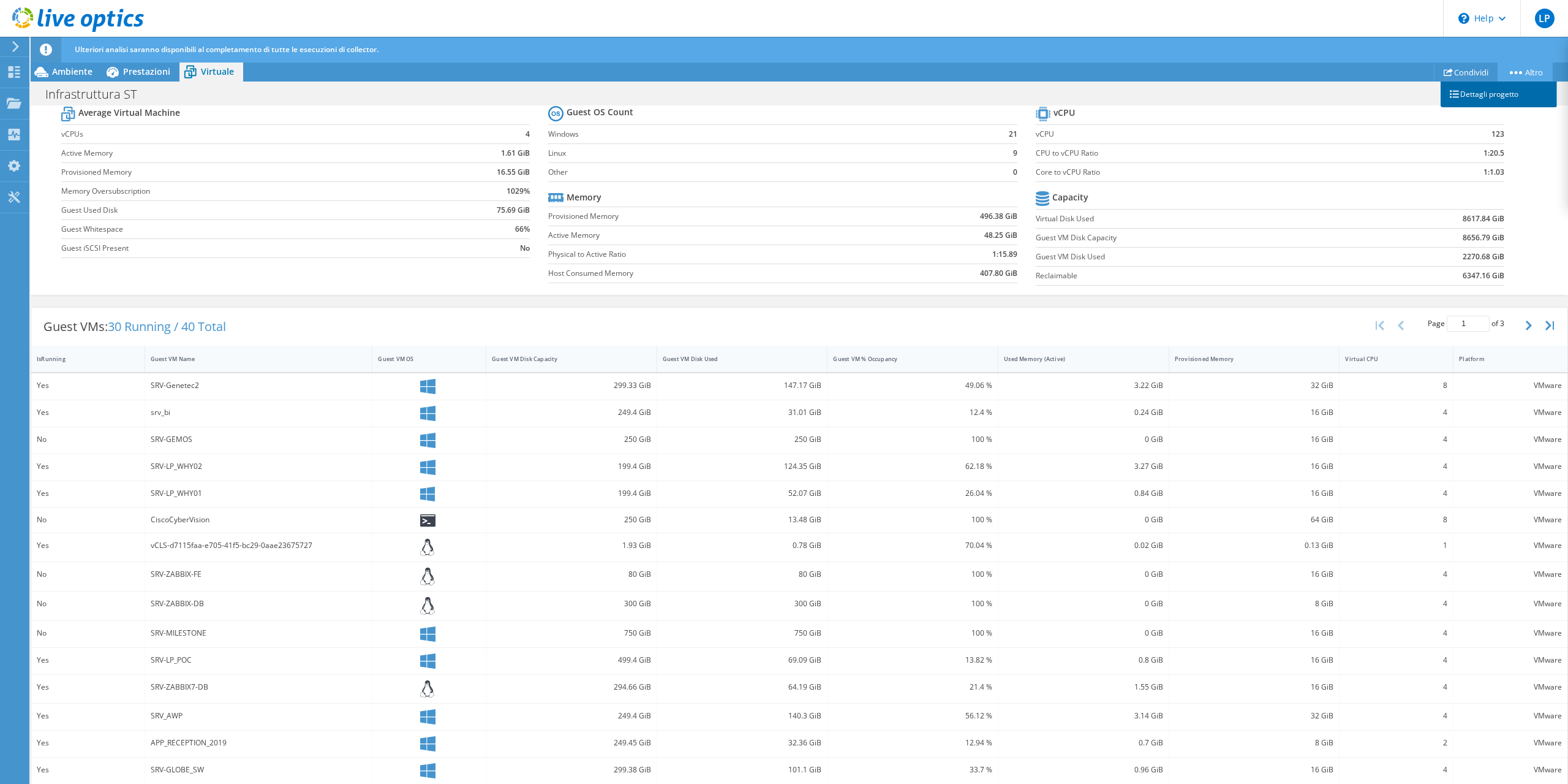
click at [1508, 91] on link "Dettagli progetto" at bounding box center [1499, 95] width 116 height 25
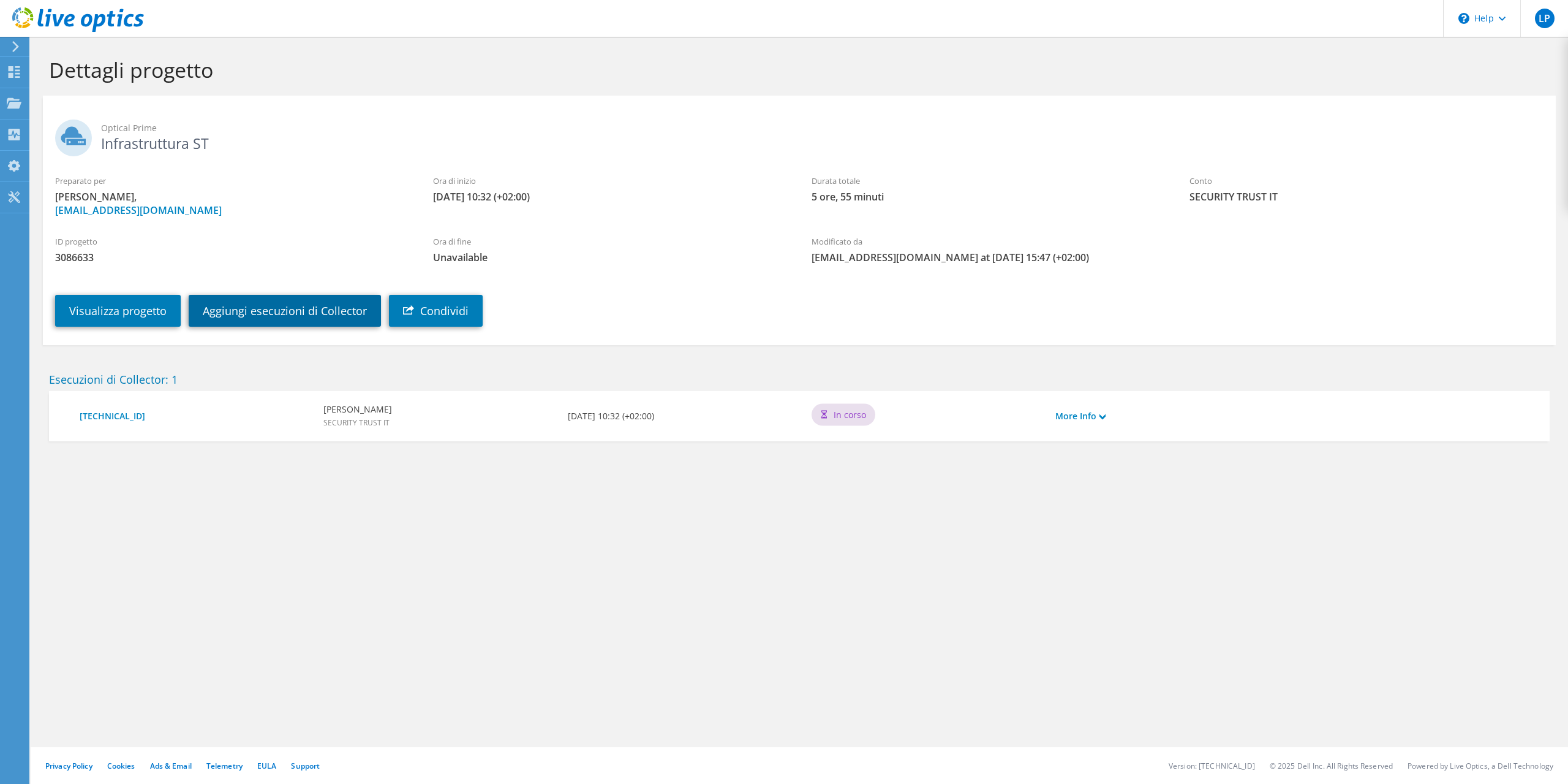
click at [325, 317] on link "Aggiungi esecuzioni di Collector" at bounding box center [285, 310] width 193 height 32
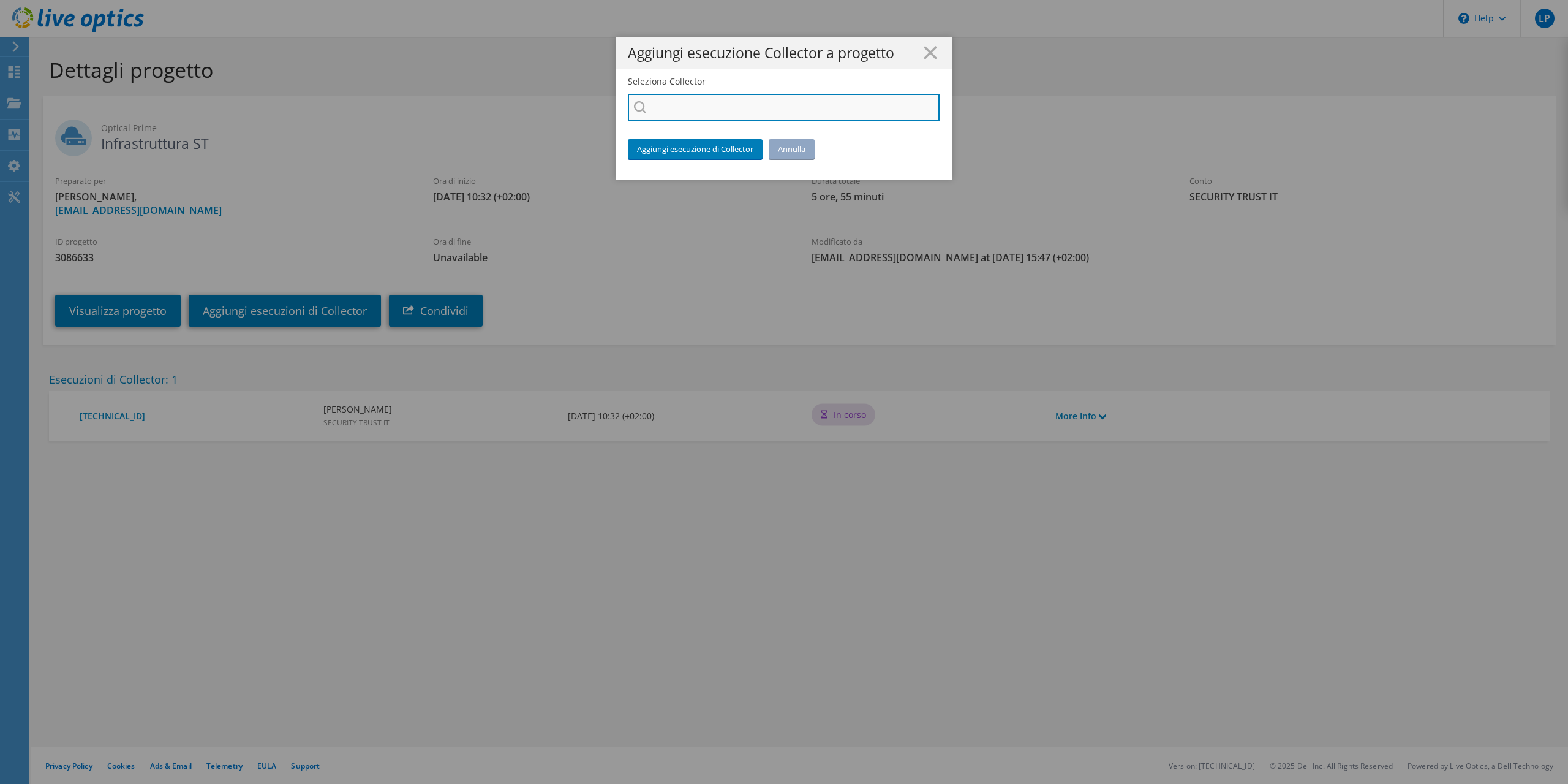
click at [751, 115] on input "Seleziona Collector" at bounding box center [784, 107] width 312 height 27
click at [927, 50] on line at bounding box center [930, 52] width 12 height 12
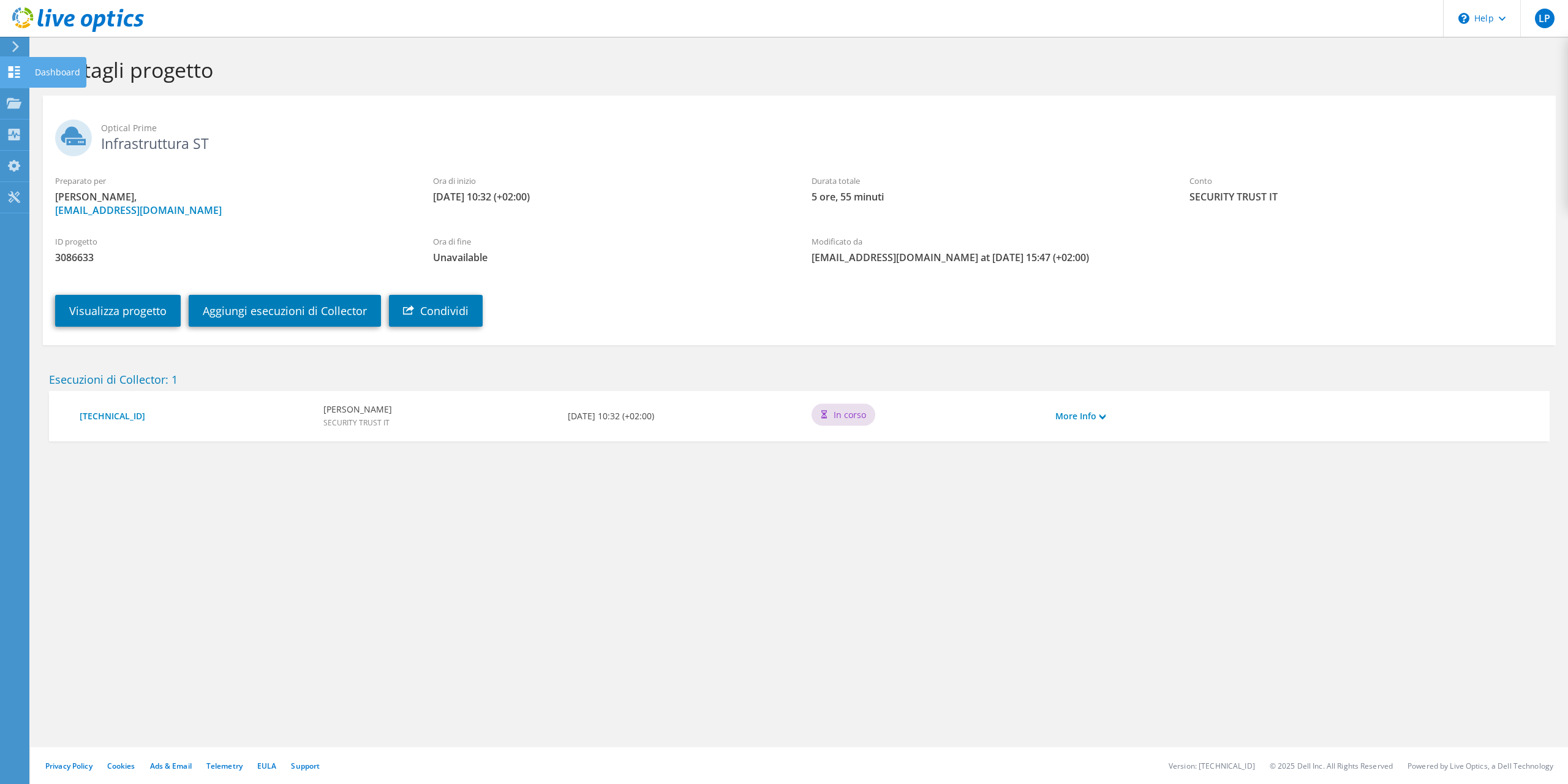
click at [16, 67] on use at bounding box center [14, 72] width 12 height 12
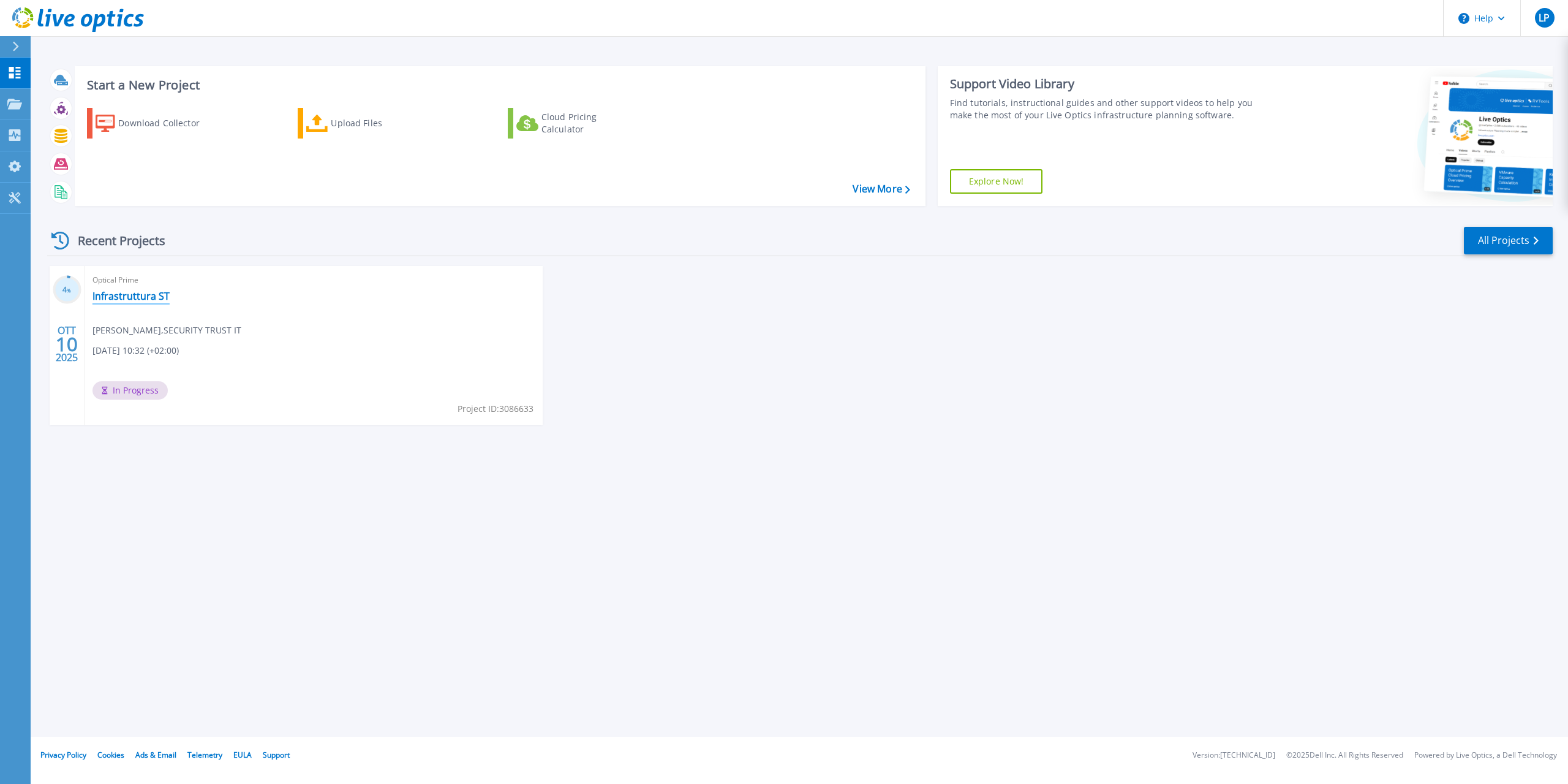
click at [132, 297] on link "Infrastruttura ST" at bounding box center [131, 296] width 77 height 12
